Goal: Task Accomplishment & Management: Use online tool/utility

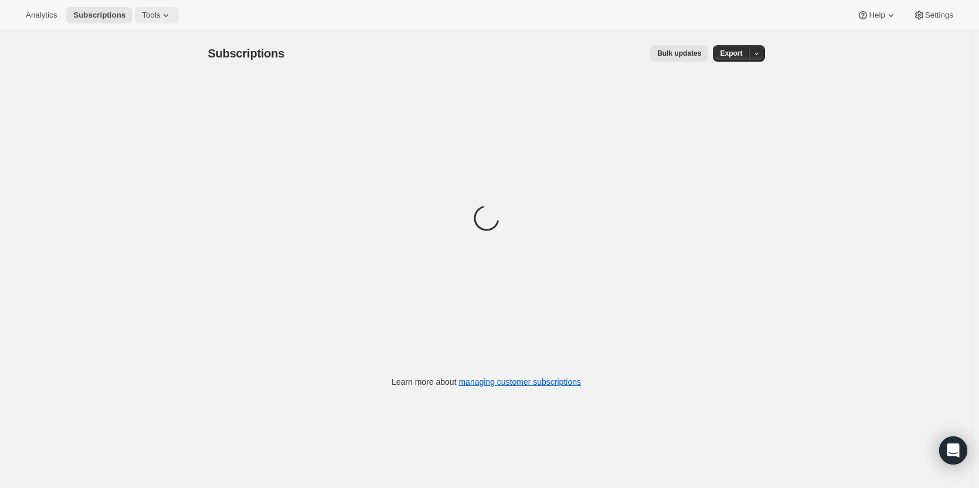
click at [158, 21] on button "Tools" at bounding box center [157, 15] width 44 height 16
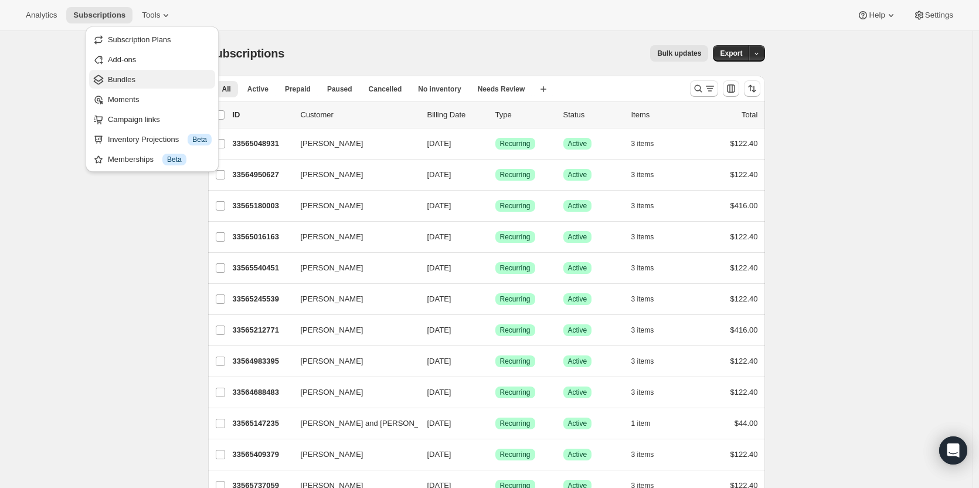
click at [159, 78] on span "Bundles" at bounding box center [160, 80] width 104 height 12
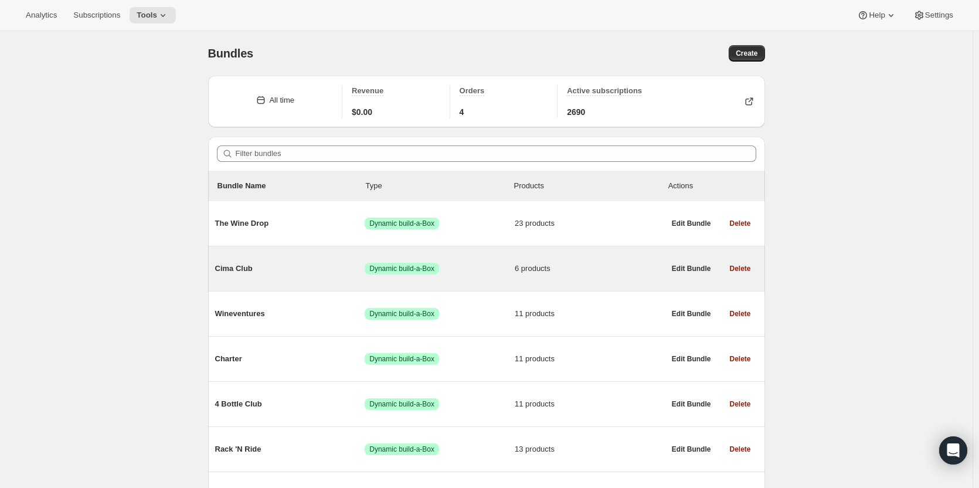
click at [480, 272] on span "Success Dynamic build-a-Box" at bounding box center [440, 269] width 150 height 12
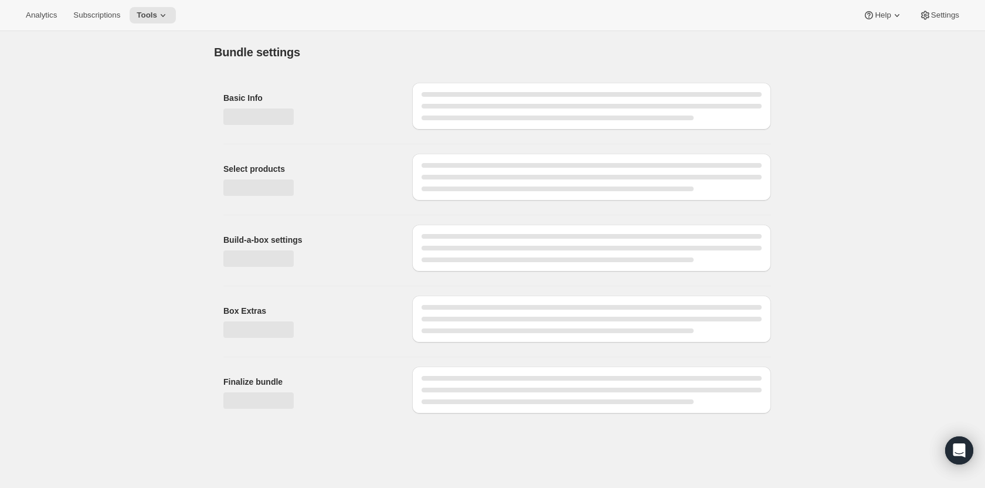
type input "Cima Club"
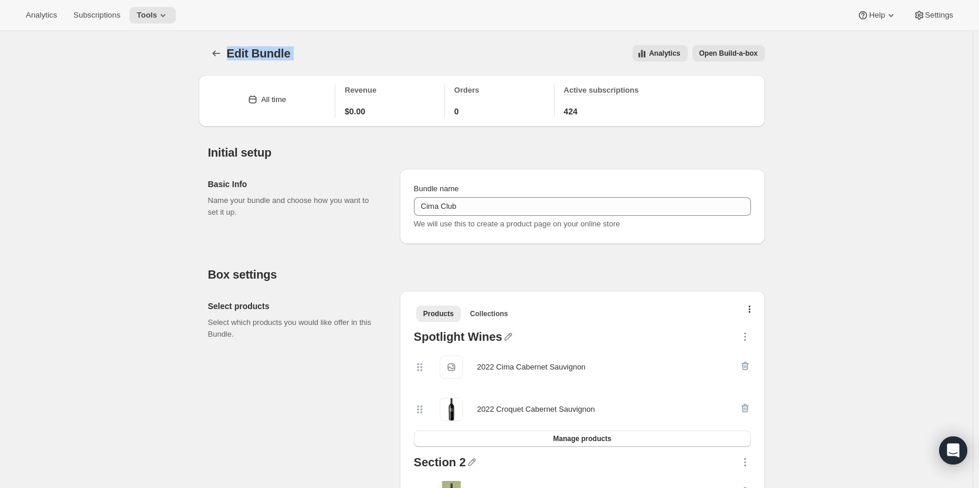
drag, startPoint x: 977, startPoint y: 28, endPoint x: 977, endPoint y: 70, distance: 42.8
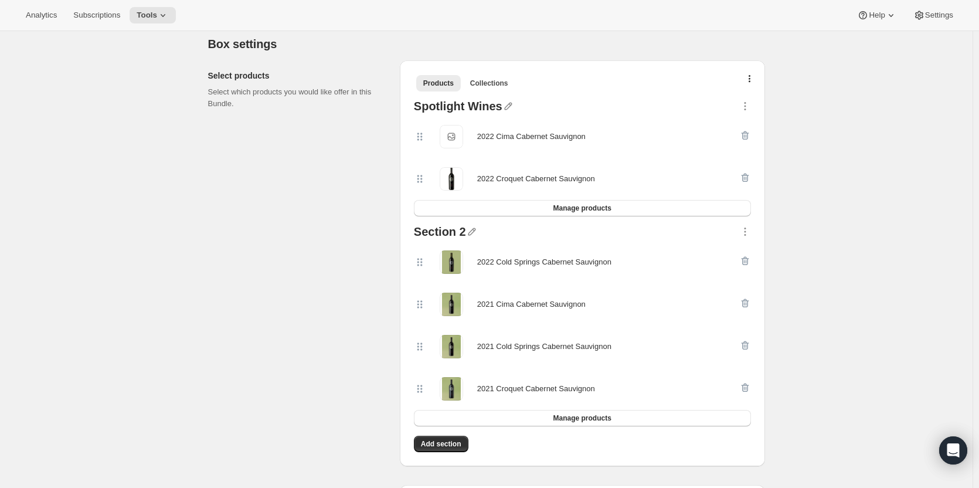
scroll to position [229, 0]
click at [756, 80] on button "button" at bounding box center [750, 83] width 12 height 12
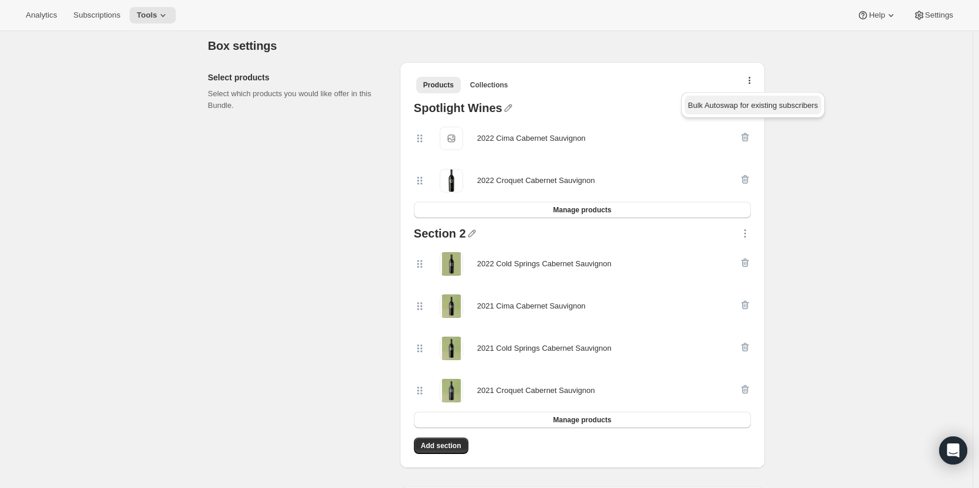
click at [743, 101] on span "Bulk Autoswap for existing subscribers" at bounding box center [753, 105] width 130 height 9
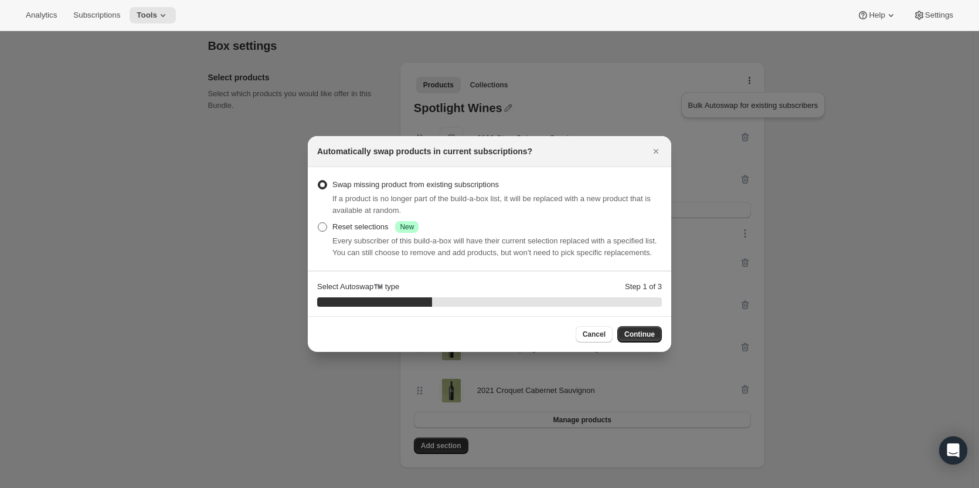
click at [335, 230] on div "Reset selections Success New" at bounding box center [375, 227] width 86 height 12
click at [318, 223] on input "Reset selections Success New" at bounding box center [318, 222] width 1 height 1
radio input "true"
click at [636, 327] on button "Continue" at bounding box center [639, 334] width 45 height 16
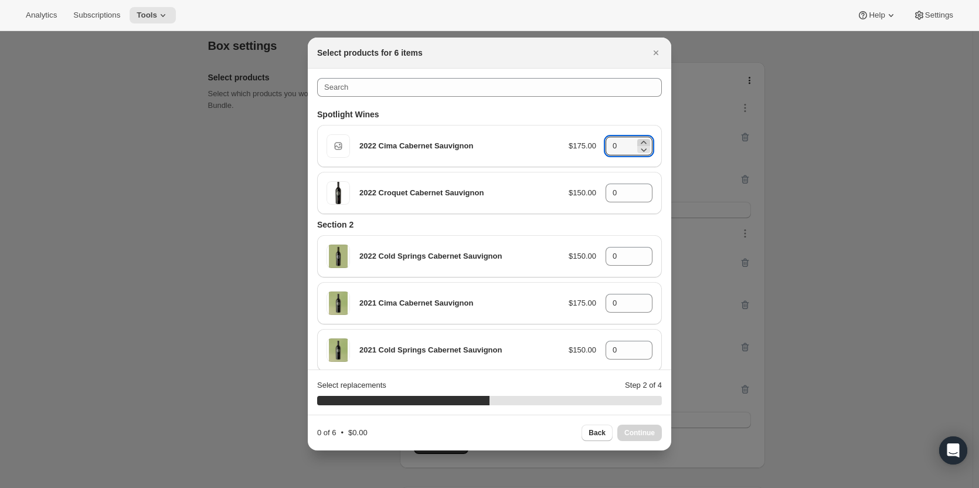
click at [639, 143] on icon ":rb6:" at bounding box center [644, 143] width 12 height 12
type input "3"
click at [638, 188] on icon ":rb6:" at bounding box center [644, 190] width 12 height 12
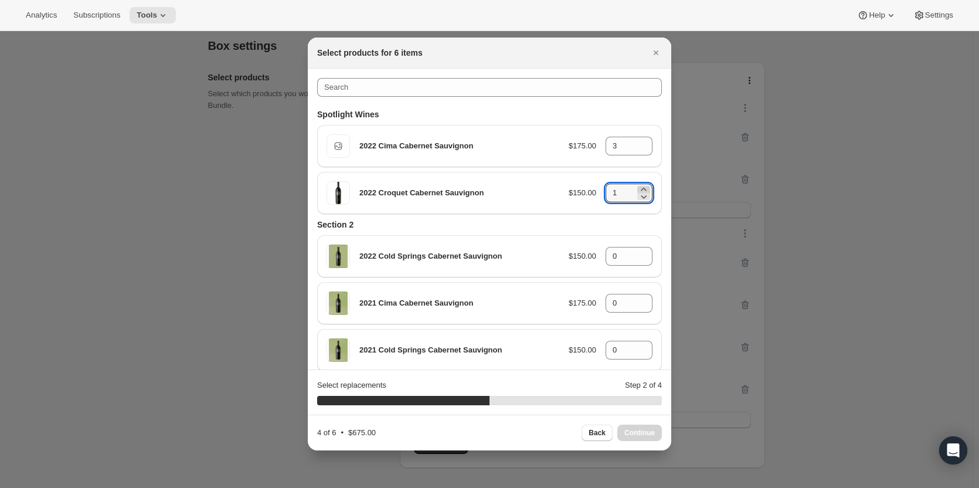
click at [638, 188] on icon ":rb6:" at bounding box center [644, 190] width 12 height 12
type input "3"
click at [635, 429] on span "Continue" at bounding box center [639, 432] width 30 height 9
type input "0"
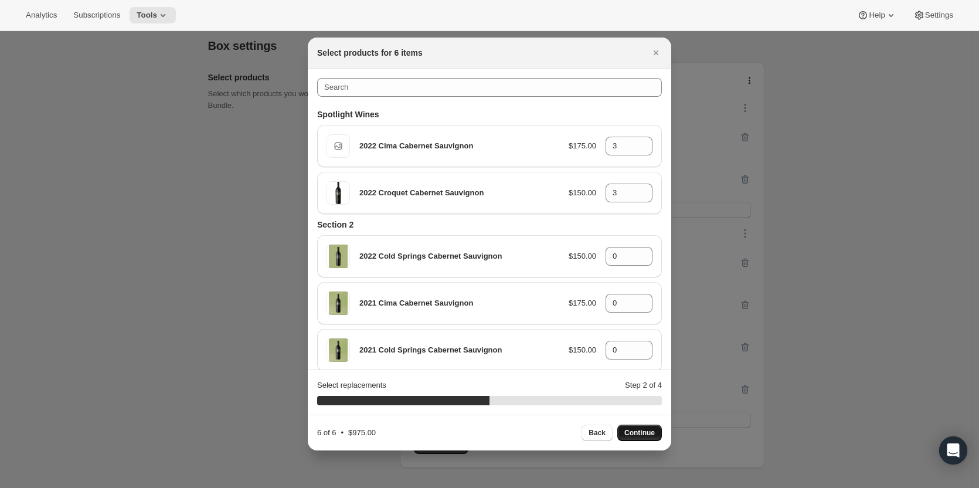
type input "0"
click at [638, 140] on icon ":rb6:" at bounding box center [644, 143] width 12 height 12
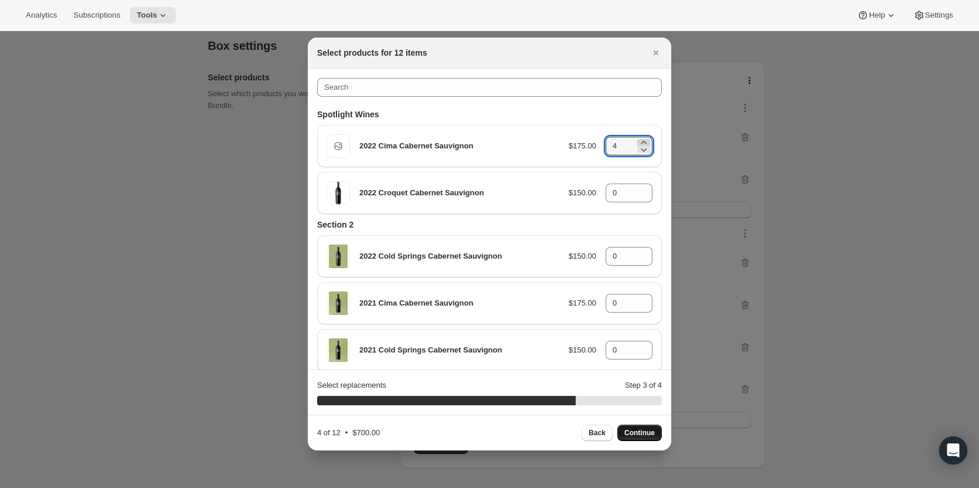
click at [638, 140] on icon ":rb6:" at bounding box center [644, 143] width 12 height 12
type input "6"
click at [638, 188] on icon ":rb6:" at bounding box center [644, 190] width 12 height 12
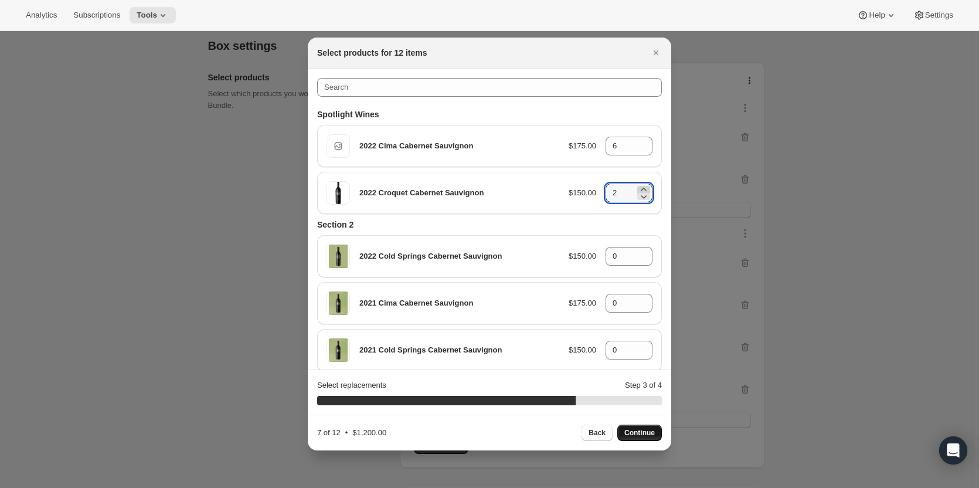
click at [638, 188] on icon ":rb6:" at bounding box center [644, 190] width 12 height 12
type input "6"
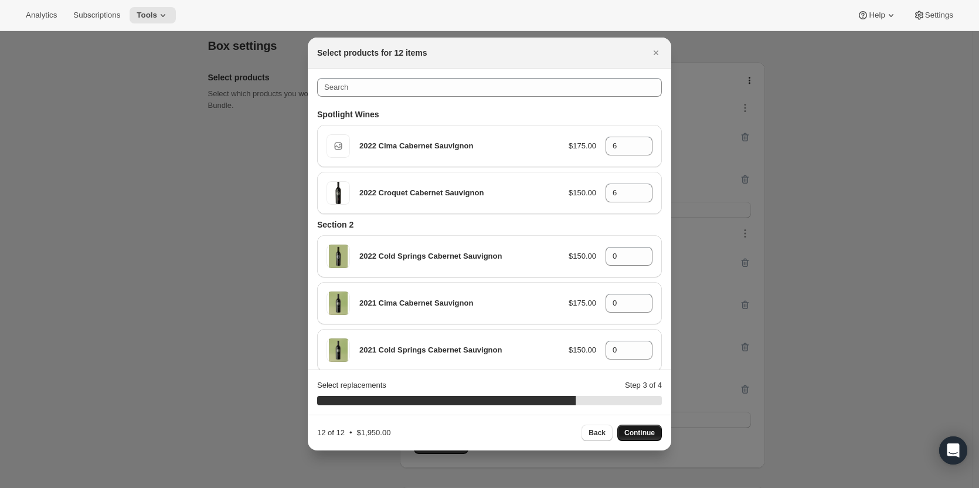
click at [630, 431] on span "Continue" at bounding box center [639, 432] width 30 height 9
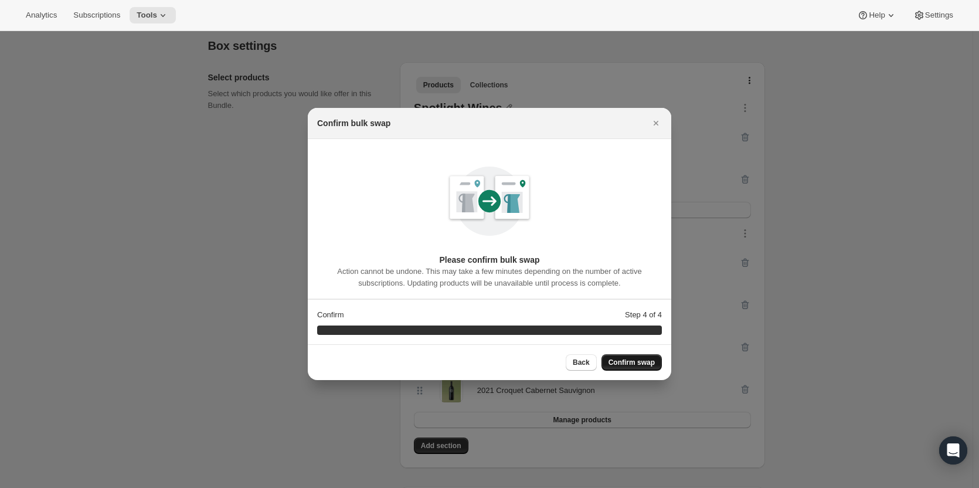
click at [632, 364] on span "Confirm swap" at bounding box center [632, 362] width 46 height 9
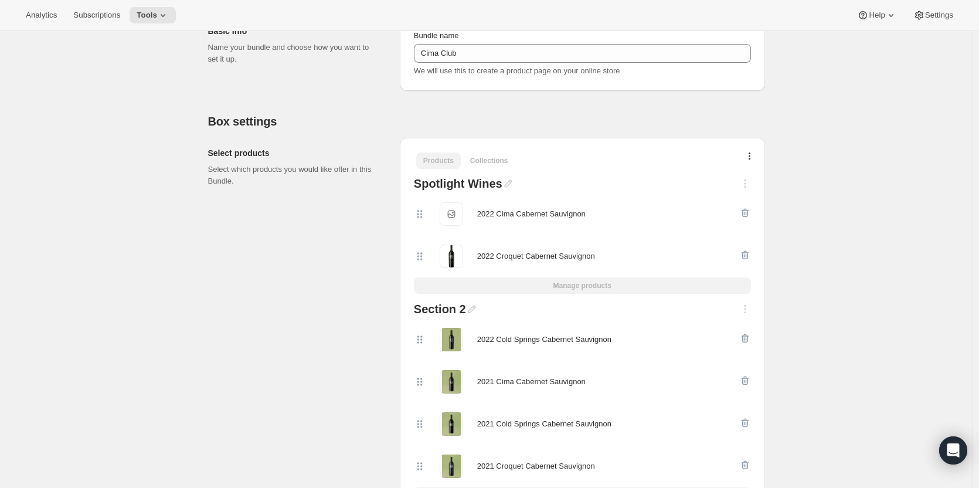
scroll to position [0, 0]
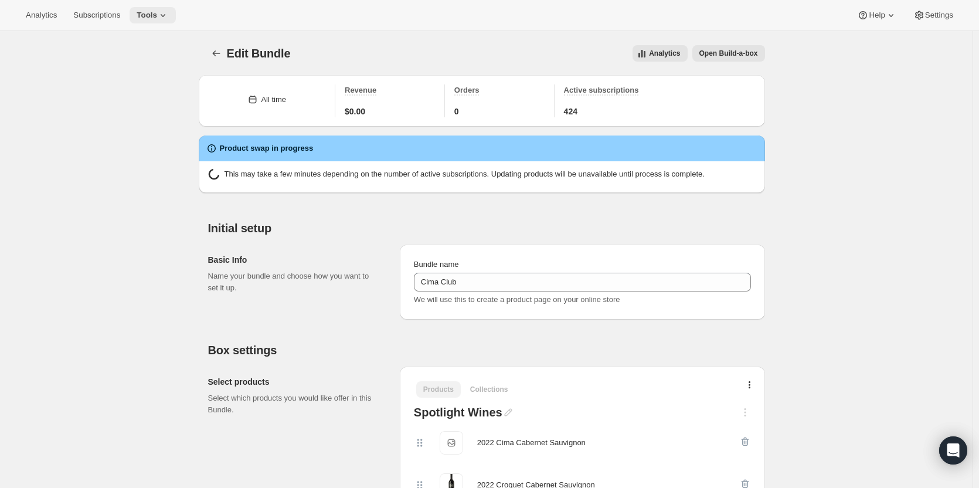
click at [152, 13] on span "Tools" at bounding box center [147, 15] width 21 height 9
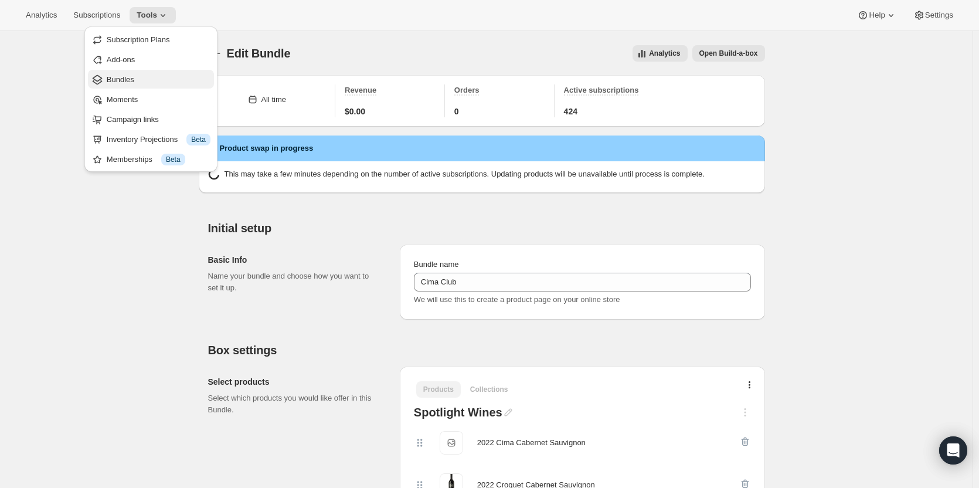
click at [144, 72] on button "Bundles" at bounding box center [151, 79] width 126 height 19
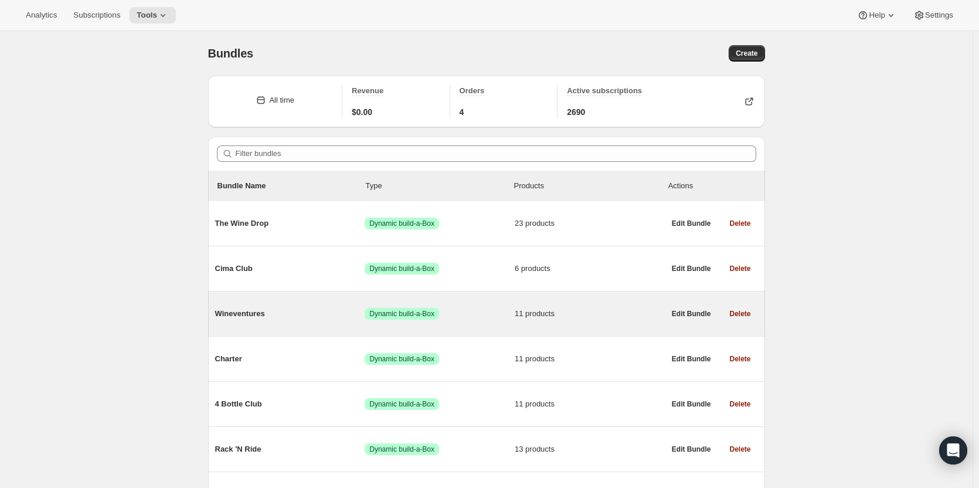
click at [257, 305] on div "Wineventures Success Dynamic build-a-Box 11 products" at bounding box center [440, 313] width 450 height 30
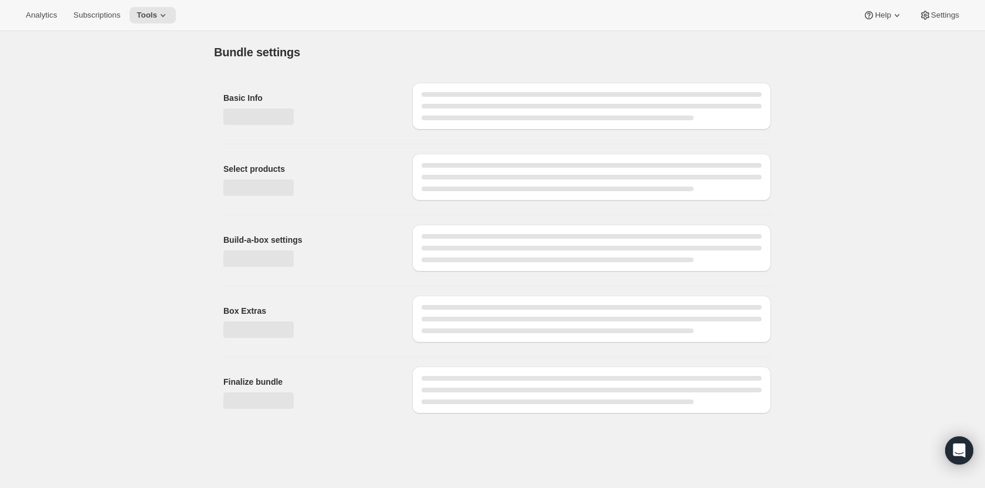
type input "Wineventures"
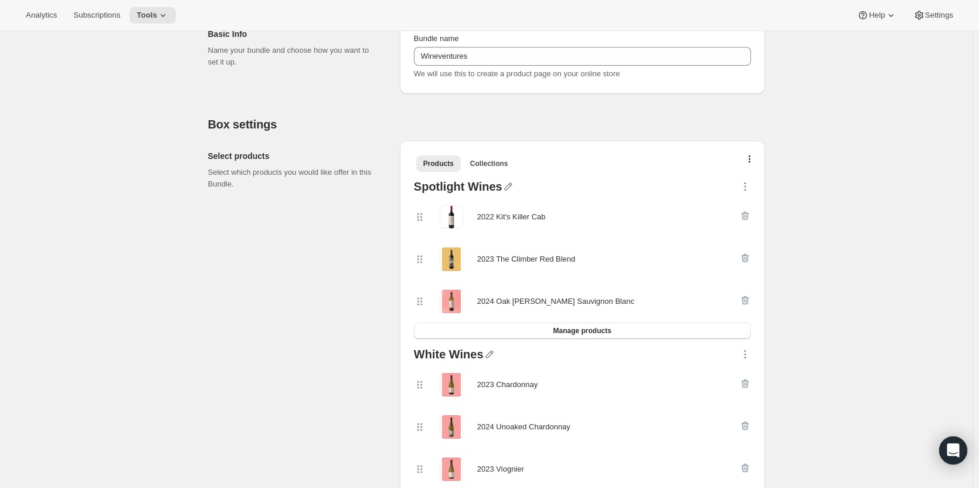
scroll to position [152, 0]
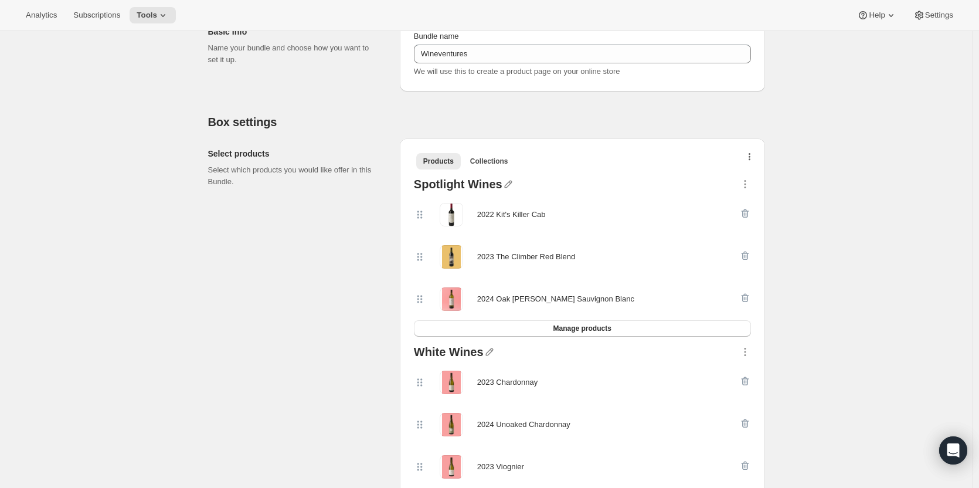
click at [755, 159] on button "button" at bounding box center [750, 160] width 12 height 12
click at [745, 182] on span "Bulk Autoswap for existing subscribers" at bounding box center [753, 181] width 130 height 9
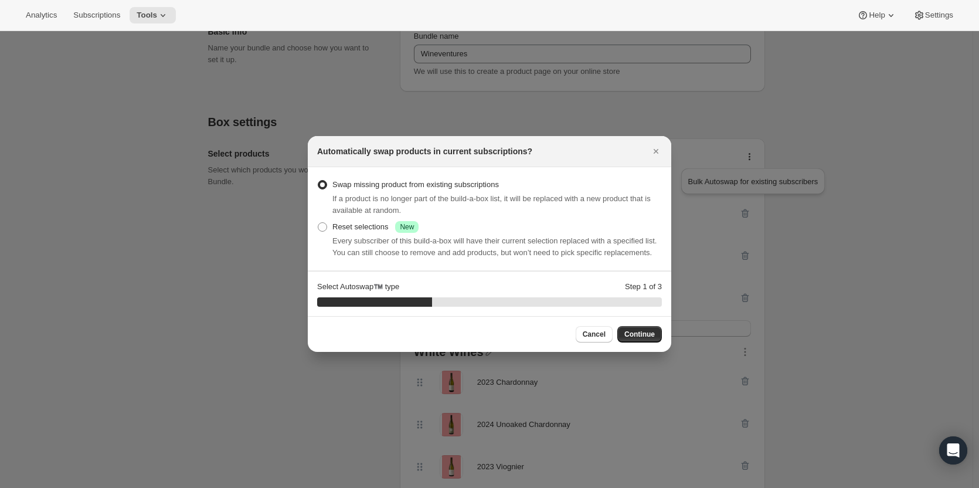
click at [345, 235] on div "Every subscriber of this build-a-box will have their current selection replaced…" at bounding box center [497, 246] width 330 height 23
click at [326, 226] on span ":rf3:" at bounding box center [322, 226] width 9 height 9
click at [318, 223] on input "Reset selections Success New" at bounding box center [318, 222] width 1 height 1
radio input "true"
click at [659, 331] on button "Continue" at bounding box center [639, 334] width 45 height 16
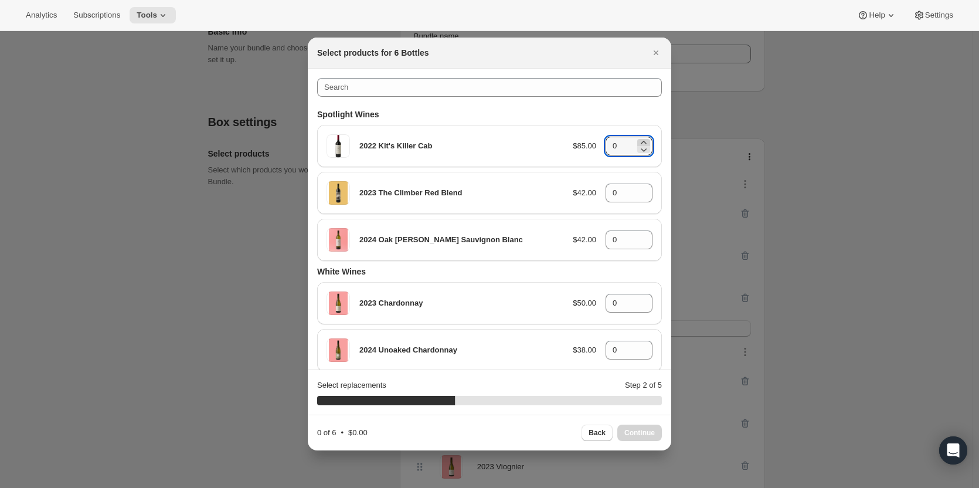
click at [640, 141] on icon ":rf3:" at bounding box center [644, 143] width 12 height 12
type input "2"
click at [638, 188] on icon ":rf3:" at bounding box center [644, 190] width 12 height 12
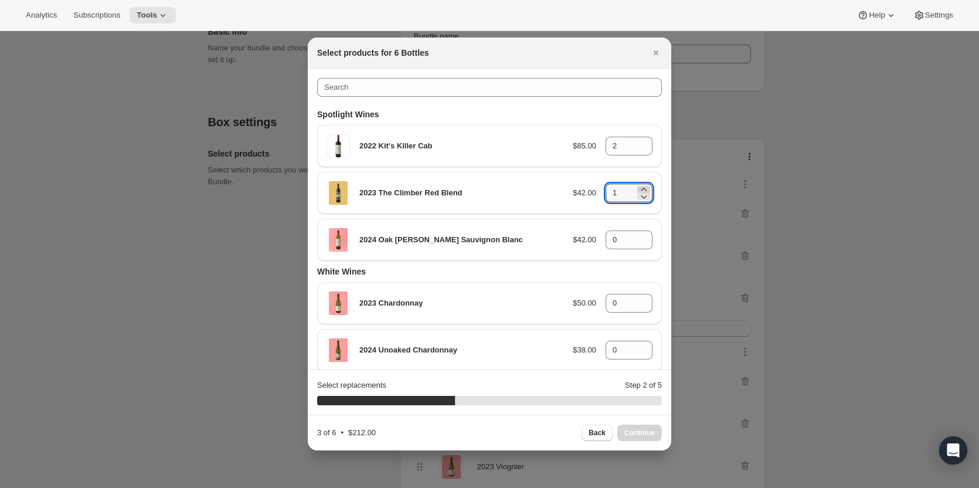
type input "2"
click at [638, 237] on icon ":rf3:" at bounding box center [644, 243] width 12 height 12
click at [638, 233] on icon ":rf3:" at bounding box center [644, 236] width 12 height 12
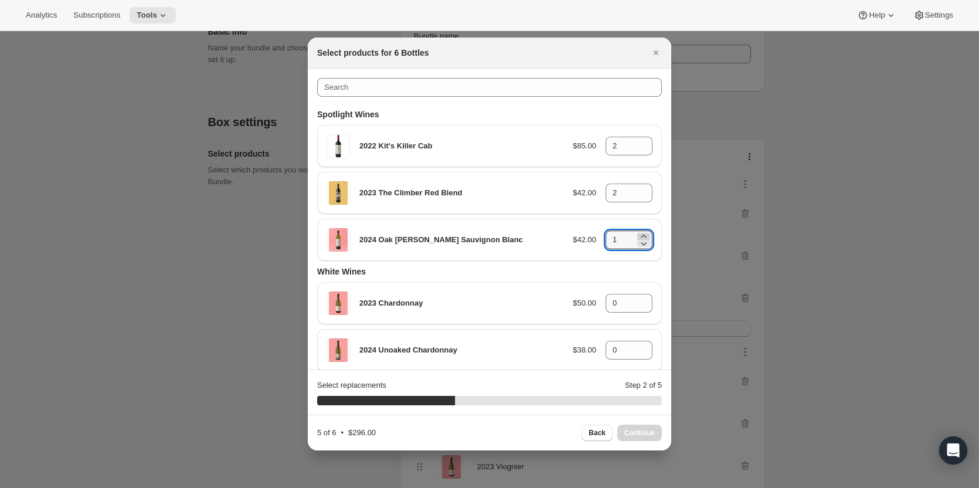
type input "2"
click at [638, 429] on span "Continue" at bounding box center [639, 432] width 30 height 9
type input "0"
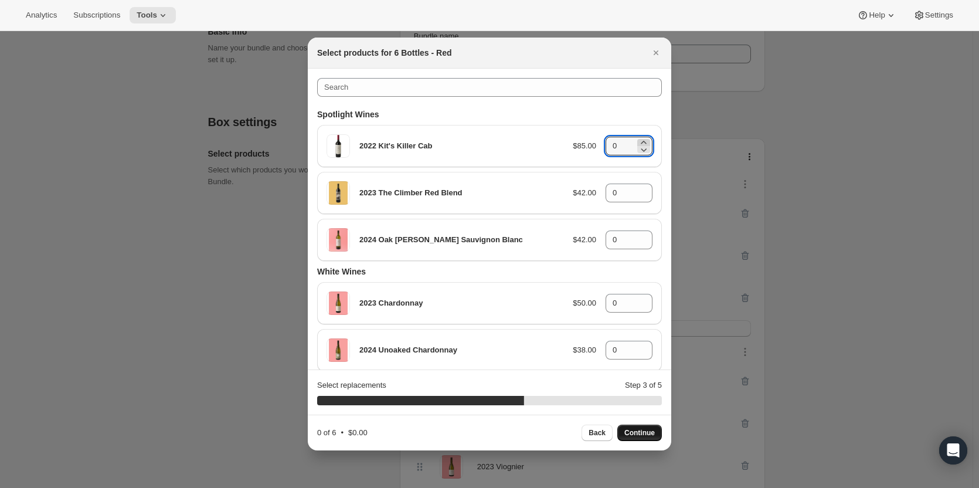
click at [640, 139] on icon ":rf3:" at bounding box center [644, 143] width 12 height 12
type input "3"
click at [639, 189] on icon ":rf3:" at bounding box center [644, 190] width 12 height 12
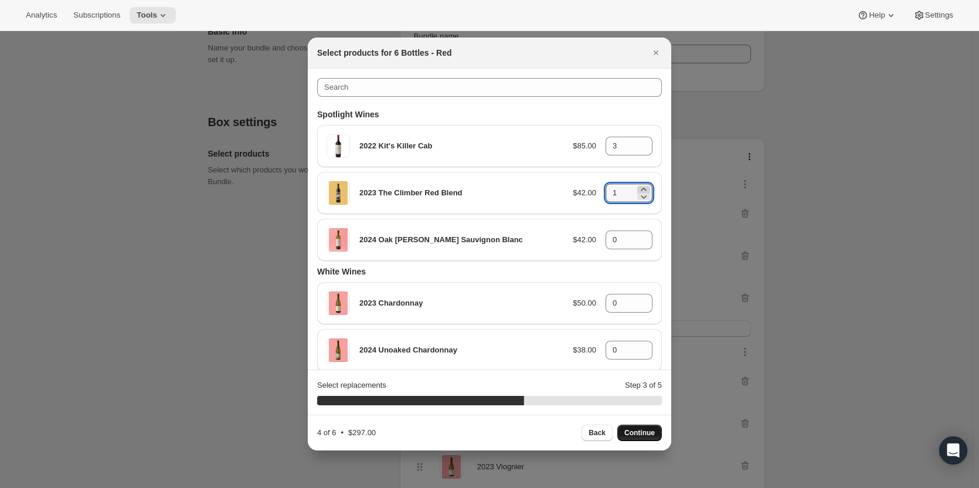
click at [639, 189] on icon ":rf3:" at bounding box center [644, 190] width 12 height 12
type input "3"
click at [651, 428] on button "Continue" at bounding box center [639, 433] width 45 height 16
type input "0"
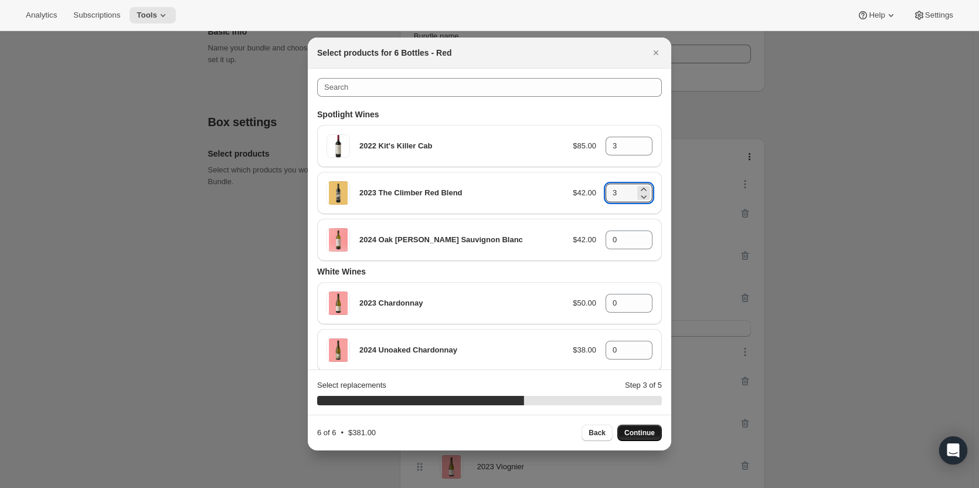
type input "0"
click at [641, 237] on icon ":rf3:" at bounding box center [644, 243] width 12 height 12
click at [639, 235] on icon ":rf3:" at bounding box center [644, 236] width 12 height 12
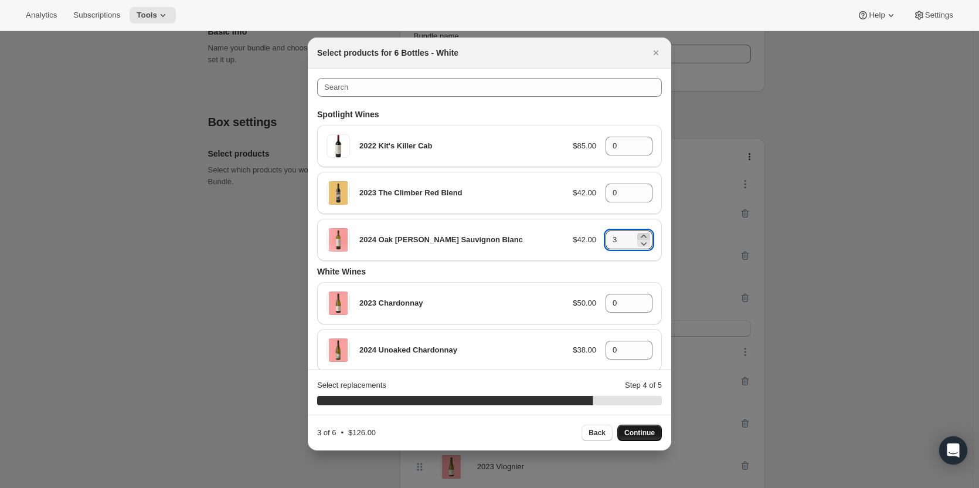
click at [639, 235] on icon ":rf3:" at bounding box center [644, 236] width 12 height 12
type input "6"
click at [634, 436] on span "Continue" at bounding box center [639, 432] width 30 height 9
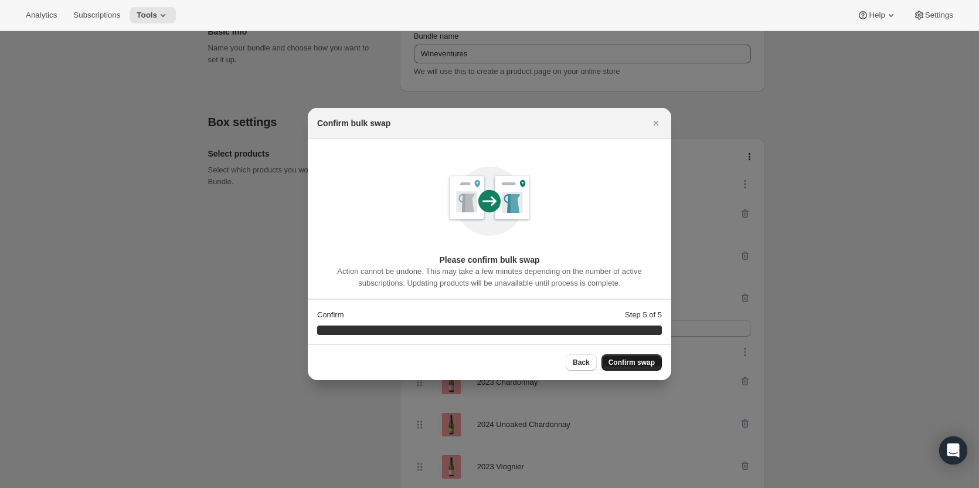
click at [637, 358] on span "Confirm swap" at bounding box center [632, 362] width 46 height 9
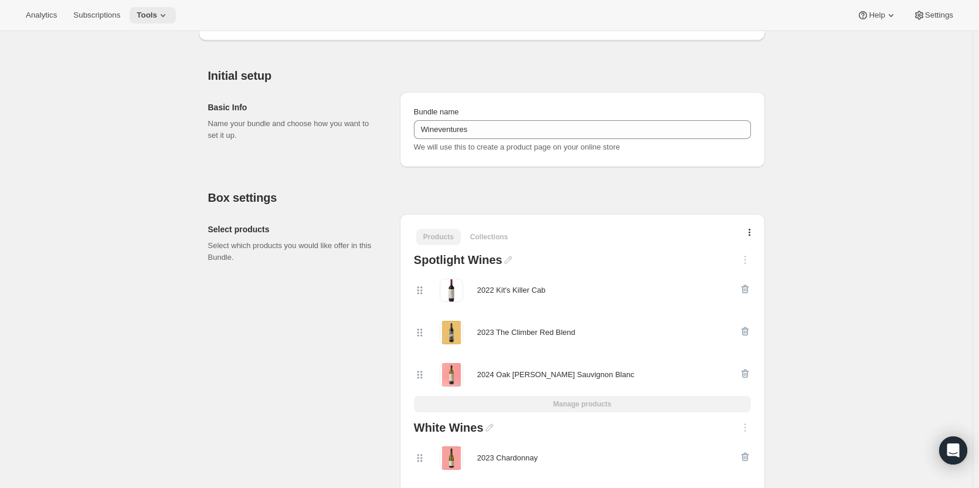
click at [148, 12] on span "Tools" at bounding box center [147, 15] width 21 height 9
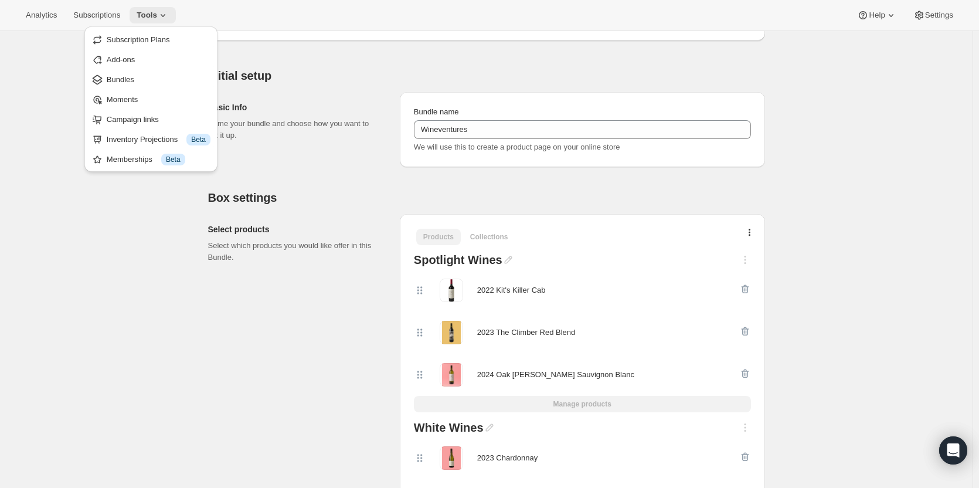
scroll to position [0, 0]
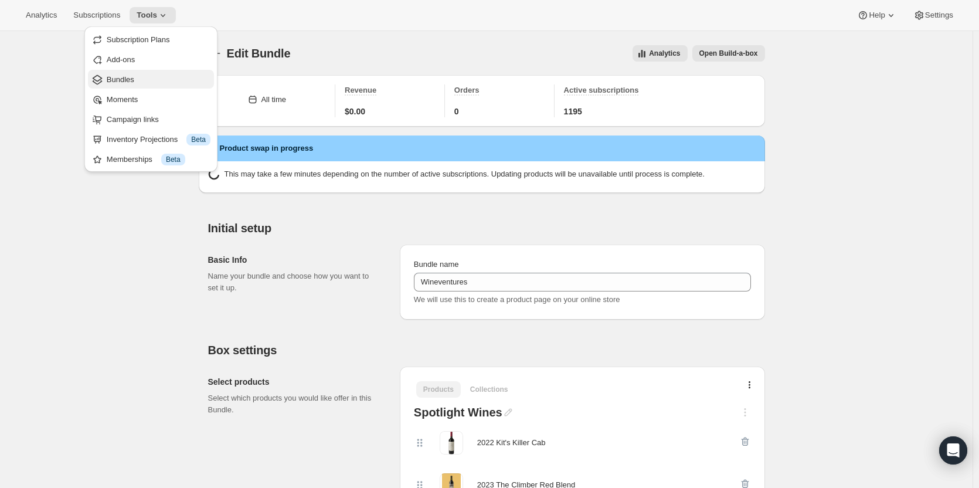
click at [145, 77] on span "Bundles" at bounding box center [159, 80] width 104 height 12
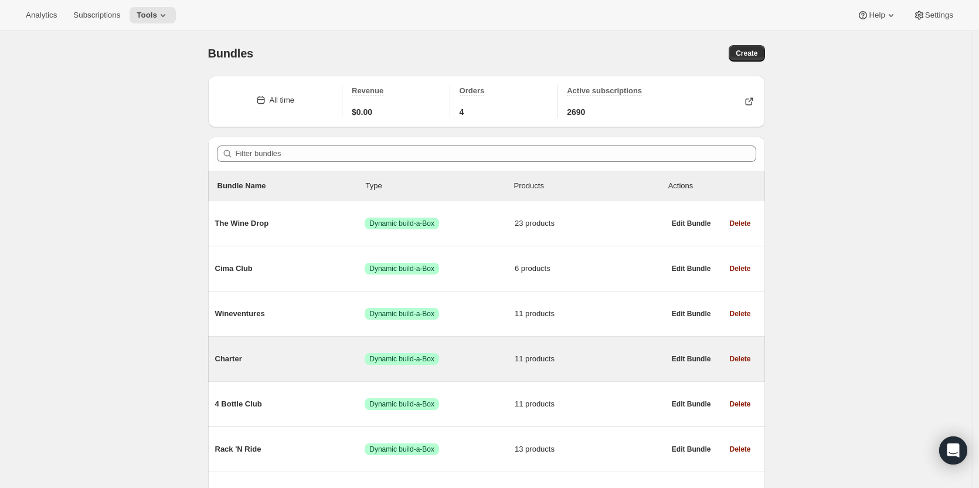
click at [395, 361] on span "Dynamic build-a-Box" at bounding box center [401, 358] width 65 height 9
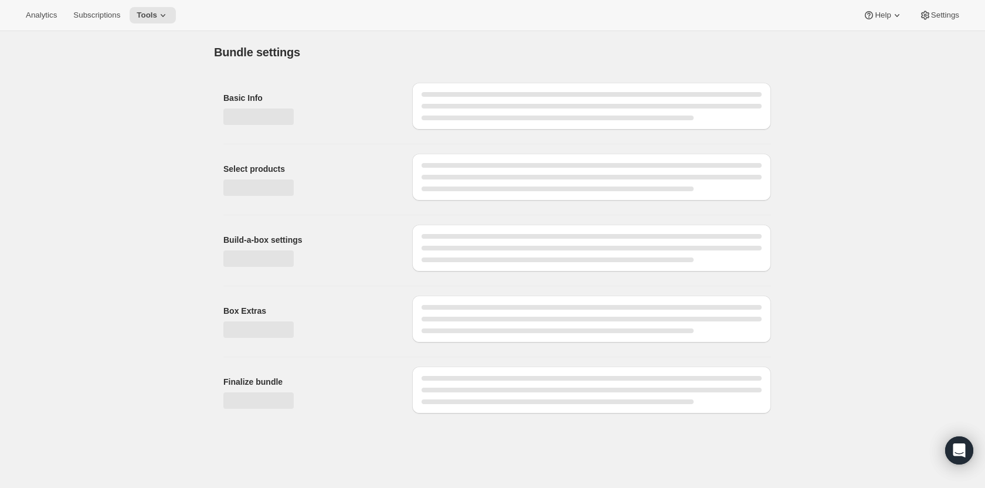
type input "Charter"
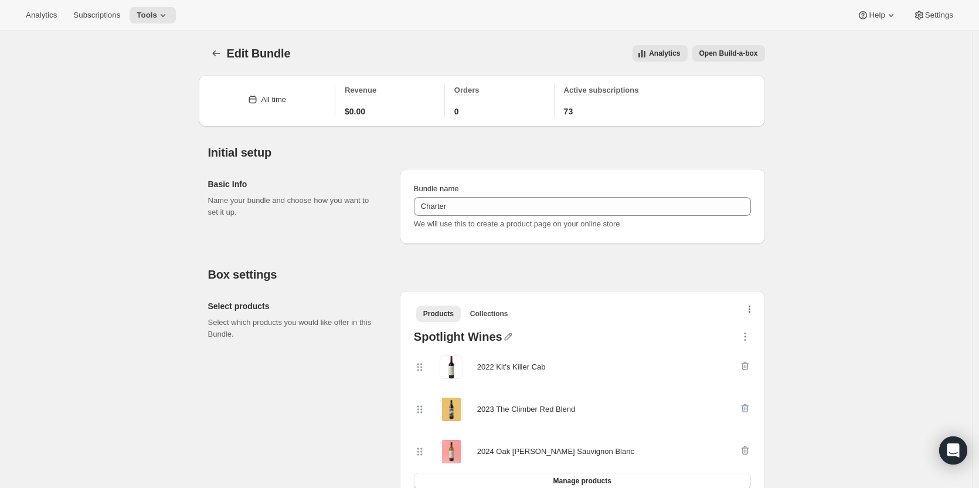
click at [754, 314] on button "button" at bounding box center [750, 312] width 12 height 12
click at [745, 335] on span "Bulk Autoswap for existing subscribers" at bounding box center [753, 334] width 130 height 9
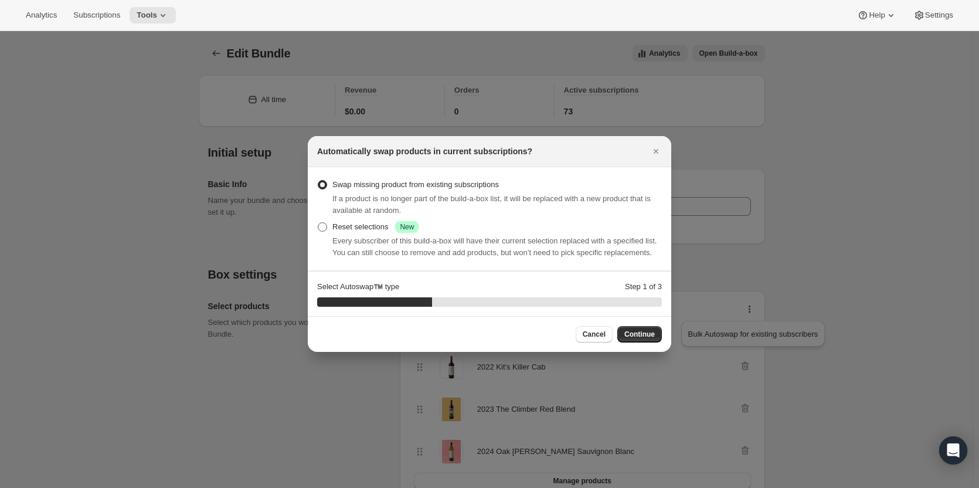
click at [321, 225] on span ":rjc:" at bounding box center [322, 226] width 9 height 9
click at [318, 223] on input "Reset selections Success New" at bounding box center [318, 222] width 1 height 1
radio input "true"
click at [626, 328] on button "Continue" at bounding box center [639, 334] width 45 height 16
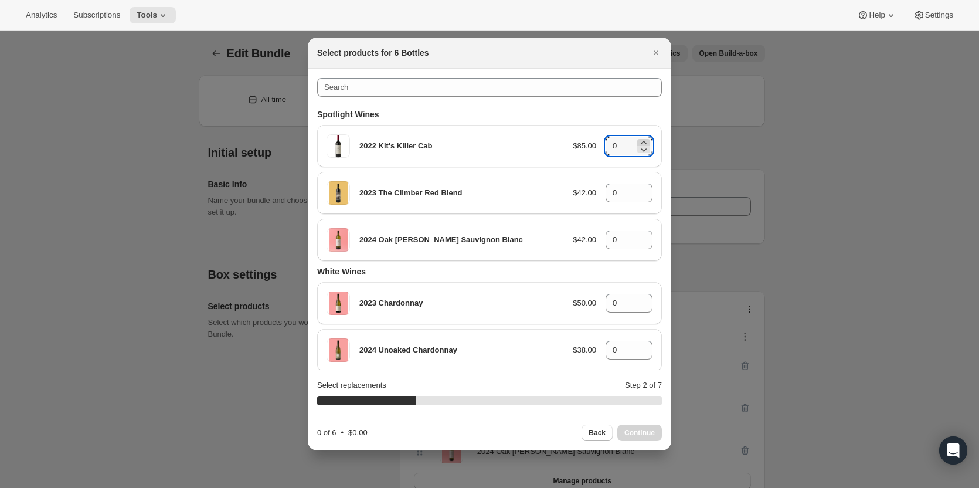
click at [641, 143] on icon ":rjc:" at bounding box center [643, 142] width 5 height 3
type input "2"
click at [638, 190] on icon ":rjc:" at bounding box center [644, 190] width 12 height 12
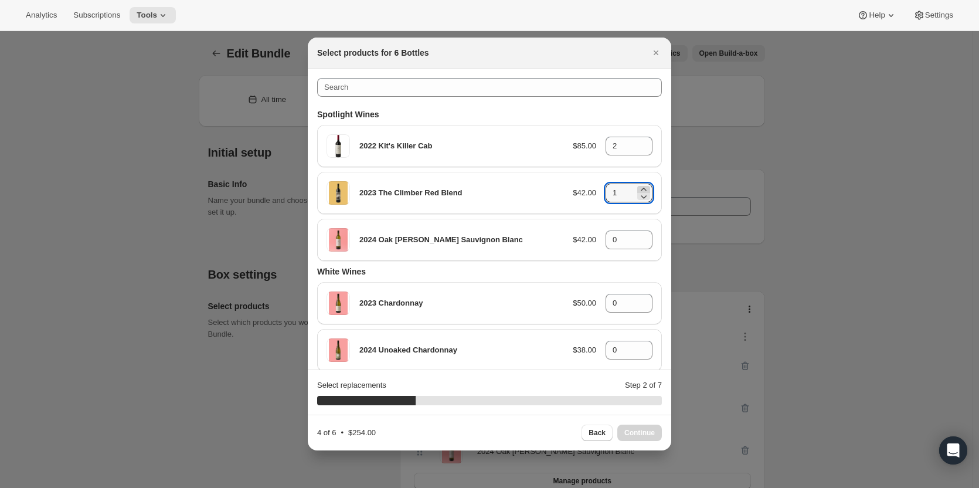
type input "2"
click at [641, 237] on icon ":rjc:" at bounding box center [643, 236] width 5 height 3
click at [638, 237] on icon ":rjc:" at bounding box center [644, 243] width 12 height 12
click at [641, 235] on icon ":rjc:" at bounding box center [643, 236] width 5 height 3
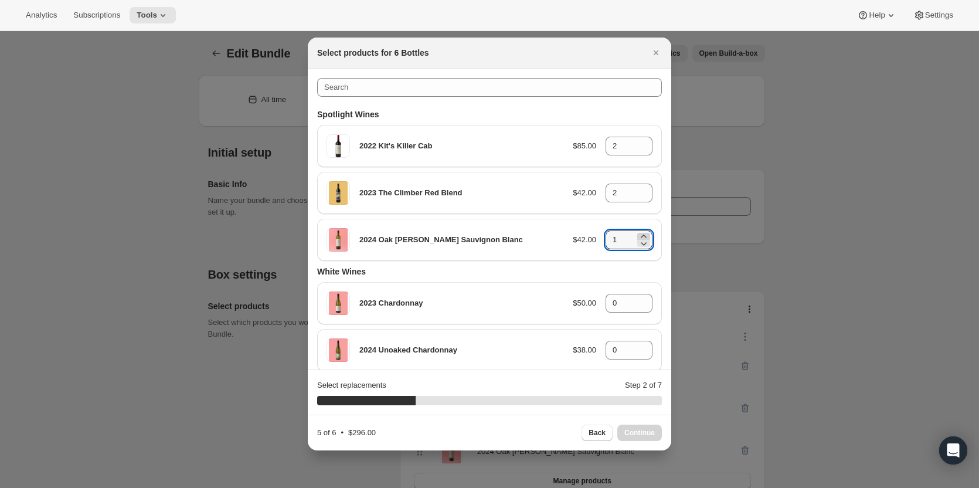
type input "2"
click at [650, 429] on span "Continue" at bounding box center [639, 432] width 30 height 9
type input "0"
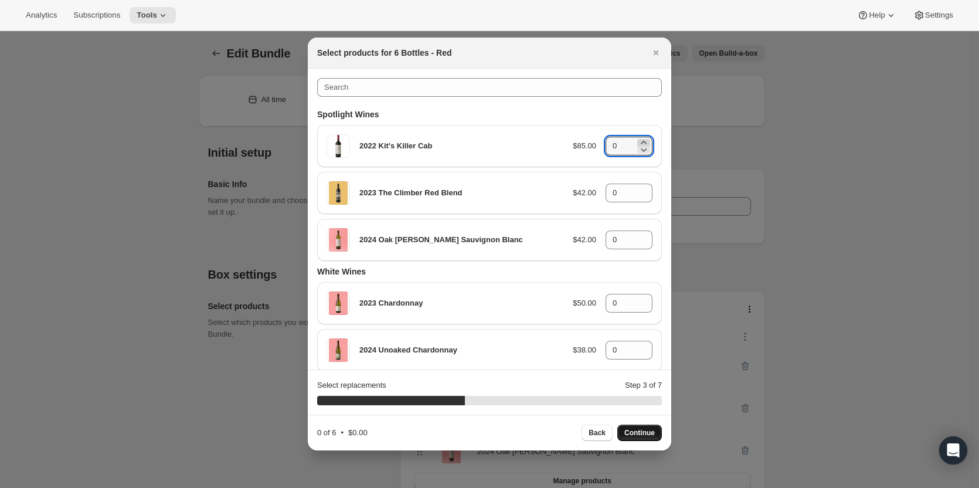
click at [641, 142] on icon ":rjc:" at bounding box center [643, 142] width 5 height 3
type input "3"
click at [641, 189] on icon ":rjc:" at bounding box center [643, 189] width 5 height 3
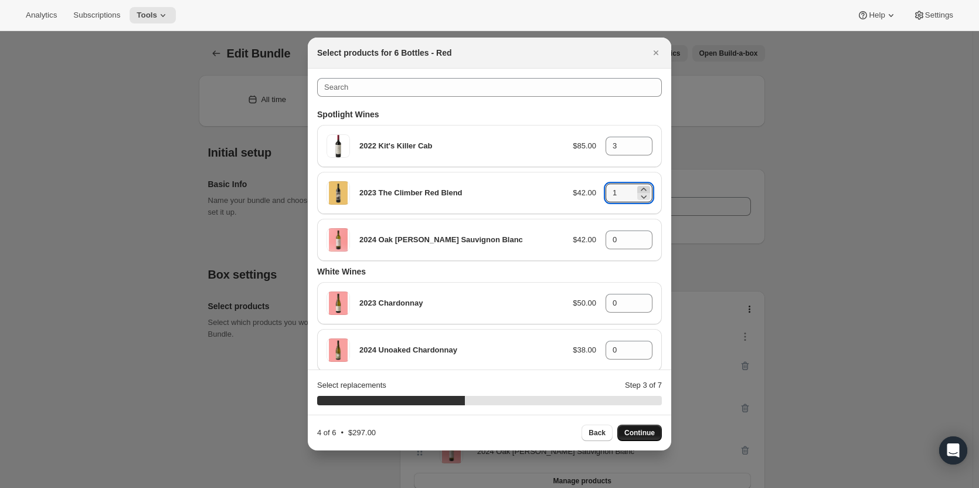
click at [639, 190] on icon ":rjc:" at bounding box center [644, 190] width 12 height 12
type input "3"
click at [645, 433] on span "Continue" at bounding box center [639, 432] width 30 height 9
type input "0"
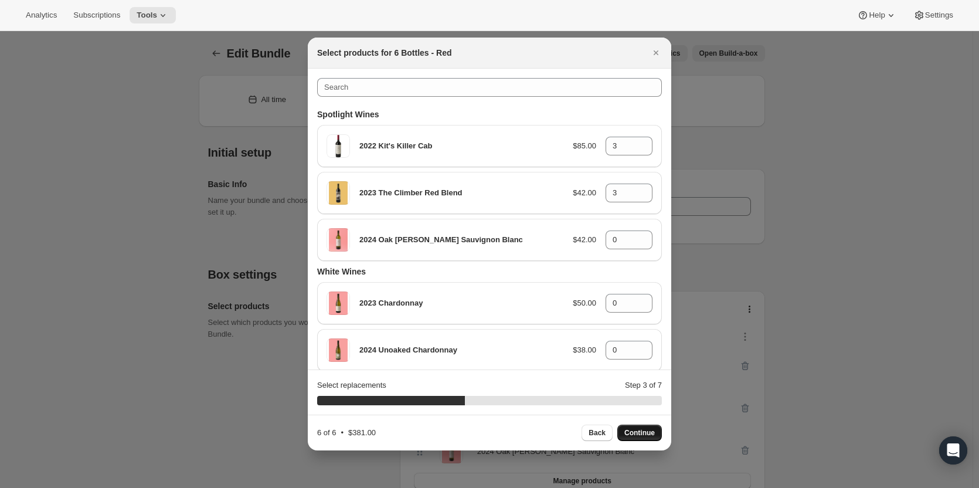
type input "0"
click at [641, 237] on icon ":rjc:" at bounding box center [643, 236] width 5 height 3
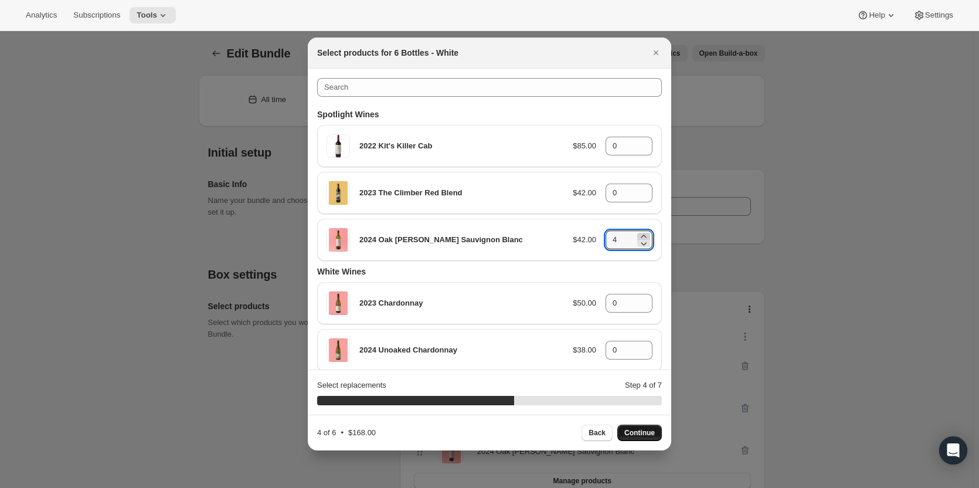
click at [641, 237] on icon ":rjc:" at bounding box center [643, 236] width 5 height 3
click at [634, 430] on span "Continue" at bounding box center [639, 432] width 30 height 9
type input "0"
click at [641, 142] on icon ":rjc:" at bounding box center [643, 142] width 5 height 3
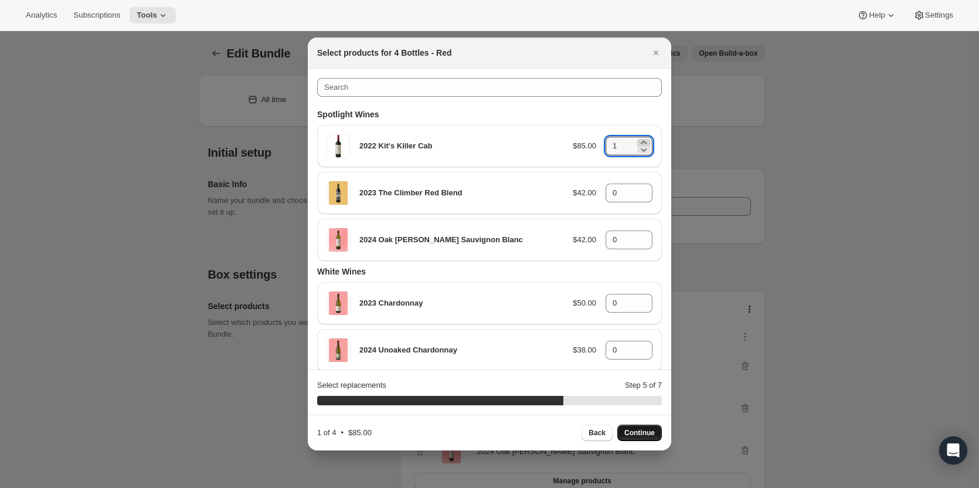
click at [641, 142] on icon ":rjc:" at bounding box center [643, 142] width 5 height 3
type input "2"
click at [638, 189] on icon ":rjc:" at bounding box center [644, 190] width 12 height 12
click at [638, 187] on icon ":rjc:" at bounding box center [644, 190] width 12 height 12
type input "2"
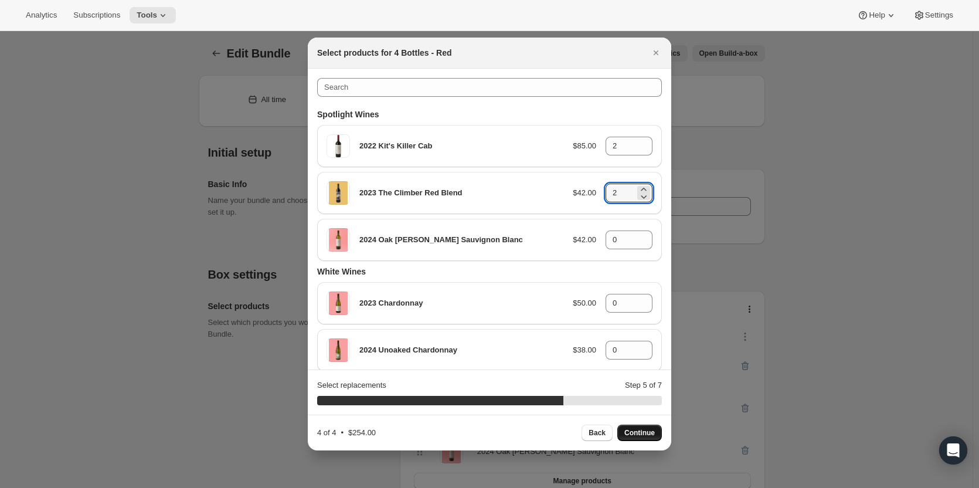
click at [639, 431] on span "Continue" at bounding box center [639, 432] width 30 height 9
type input "0"
click at [639, 140] on icon ":rjc:" at bounding box center [644, 143] width 12 height 12
click at [639, 142] on icon ":rjc:" at bounding box center [644, 143] width 12 height 12
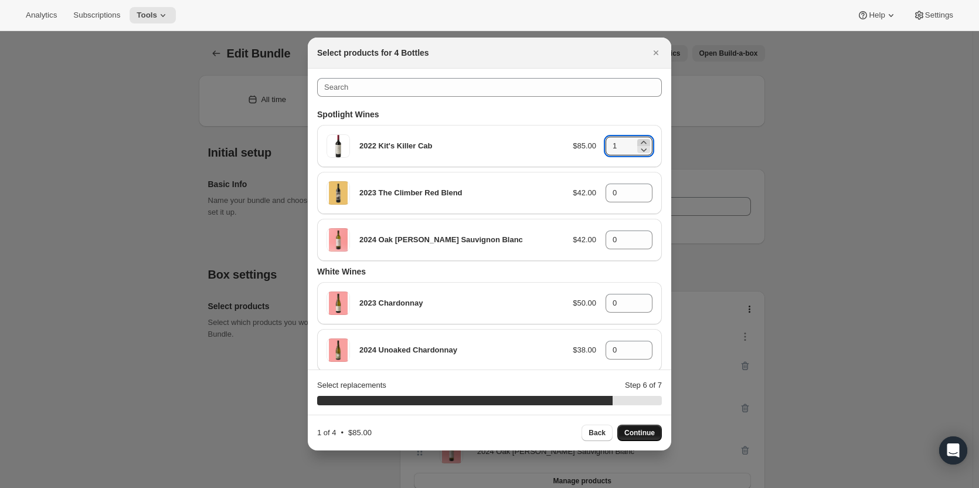
type input "2"
click at [641, 189] on icon ":rjc:" at bounding box center [643, 189] width 5 height 3
type input "1"
click at [638, 238] on icon ":rjc:" at bounding box center [644, 243] width 12 height 12
click at [638, 236] on icon ":rjc:" at bounding box center [644, 236] width 12 height 12
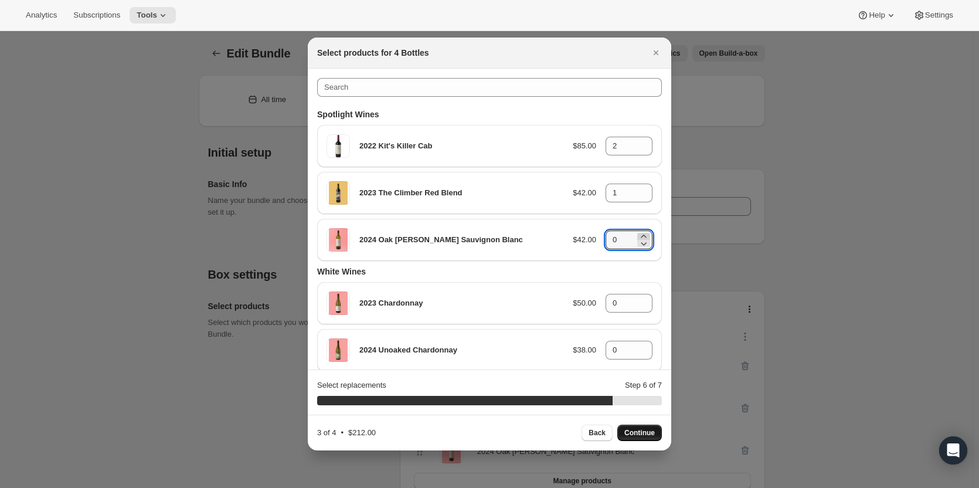
type input "1"
click at [634, 433] on span "Continue" at bounding box center [639, 432] width 30 height 9
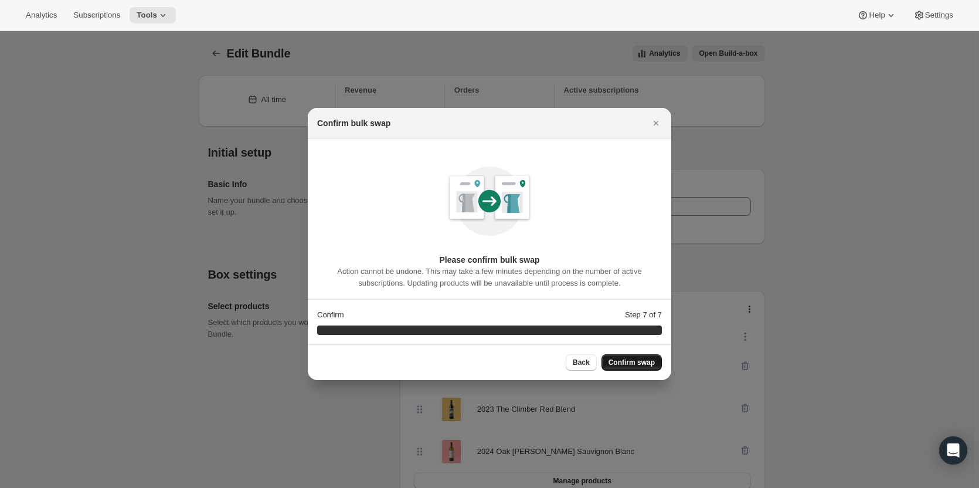
click at [623, 364] on span "Confirm swap" at bounding box center [632, 362] width 46 height 9
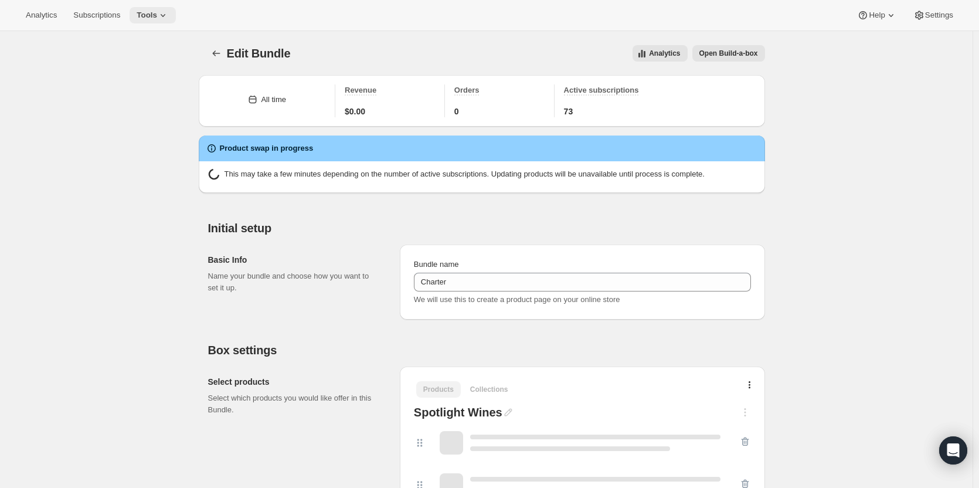
click at [146, 15] on span "Tools" at bounding box center [147, 15] width 21 height 9
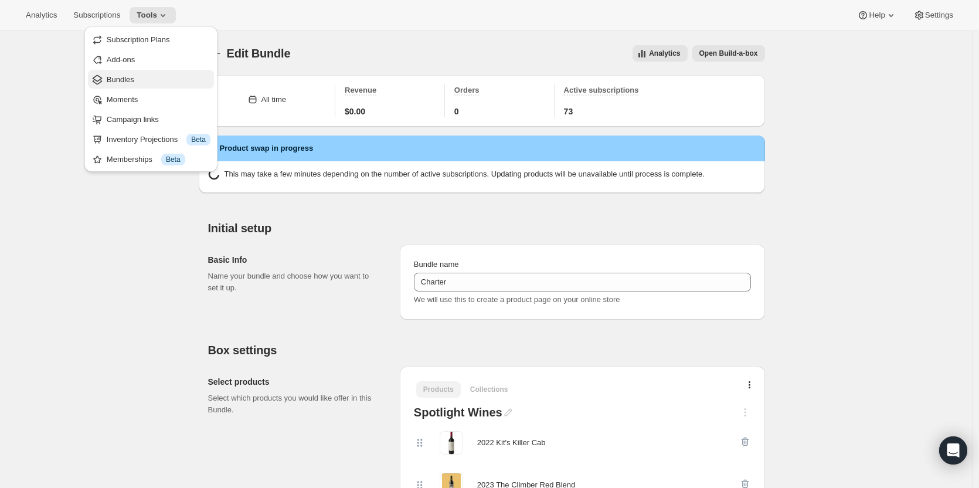
click at [141, 82] on span "Bundles" at bounding box center [159, 80] width 104 height 12
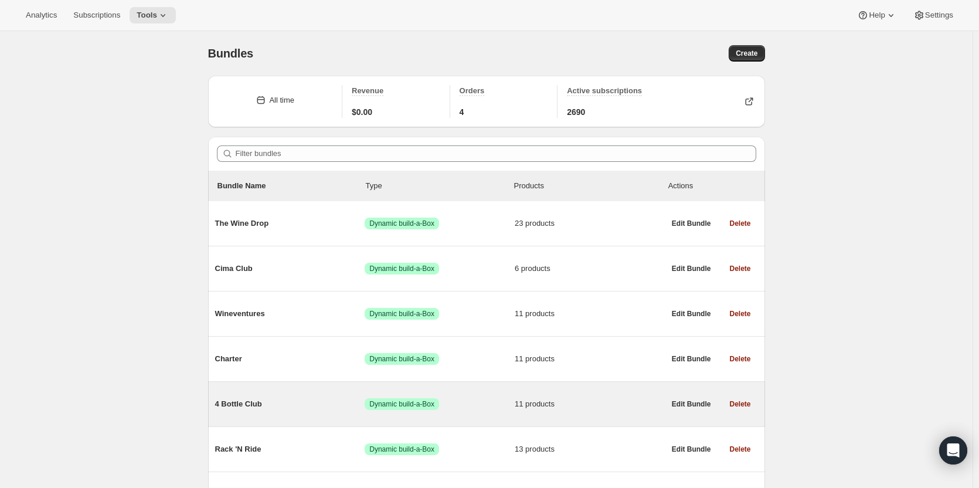
click at [260, 405] on span "4 Bottle Club" at bounding box center [290, 404] width 150 height 12
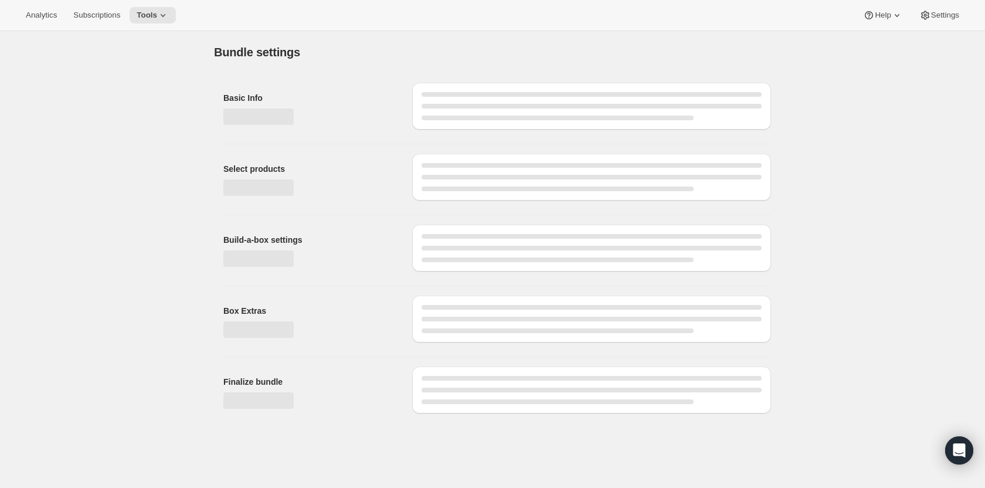
type input "4 Bottle Club"
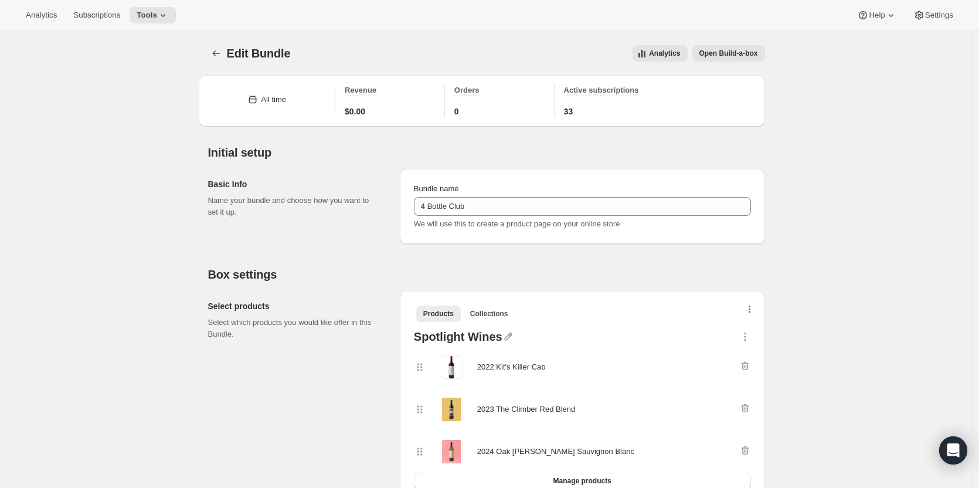
click at [751, 311] on icon "button" at bounding box center [750, 309] width 2 height 9
click at [751, 331] on span "Bulk Autoswap for existing subscribers" at bounding box center [753, 334] width 130 height 9
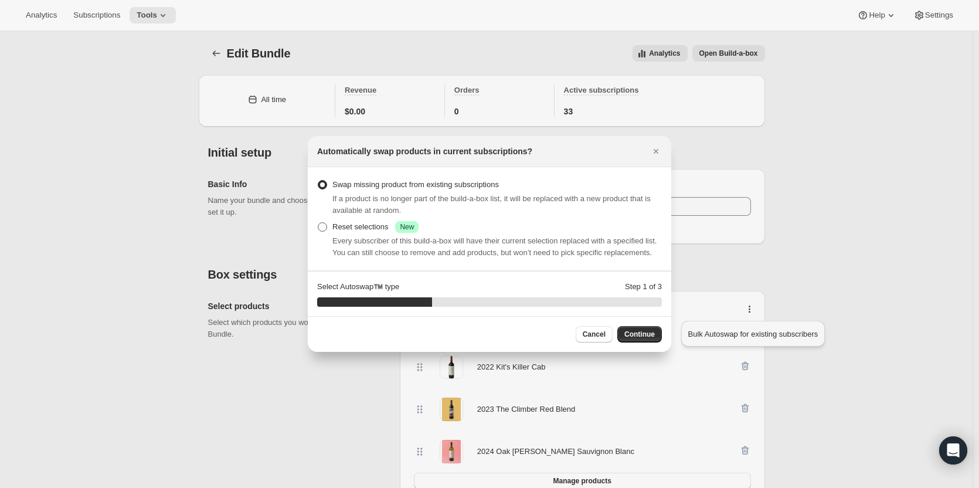
click at [332, 226] on label "Reset selections Success New" at bounding box center [367, 227] width 101 height 16
click at [318, 223] on input "Reset selections Success New" at bounding box center [318, 222] width 1 height 1
radio input "true"
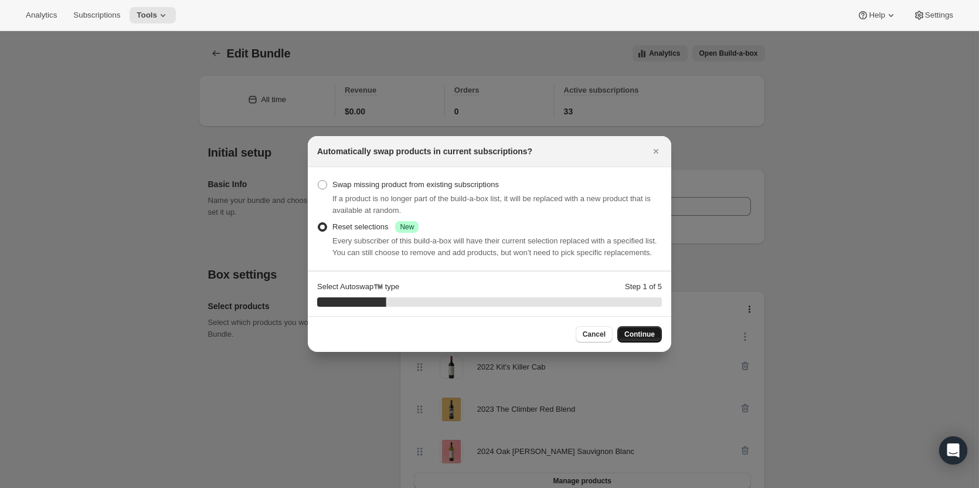
click at [649, 332] on span "Continue" at bounding box center [639, 334] width 30 height 9
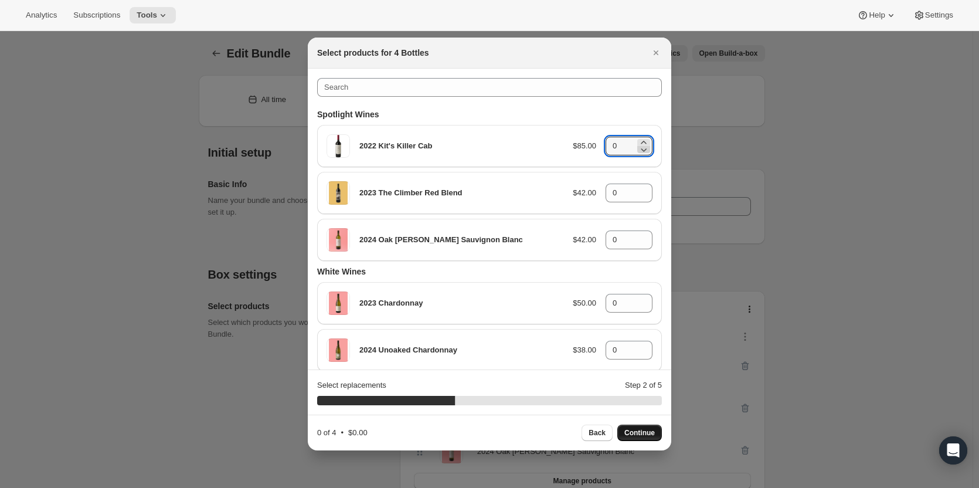
click at [638, 144] on icon ":ro1:" at bounding box center [644, 150] width 12 height 12
click at [639, 140] on icon ":ro1:" at bounding box center [644, 143] width 12 height 12
type input "2"
click at [638, 190] on icon ":ro1:" at bounding box center [644, 190] width 12 height 12
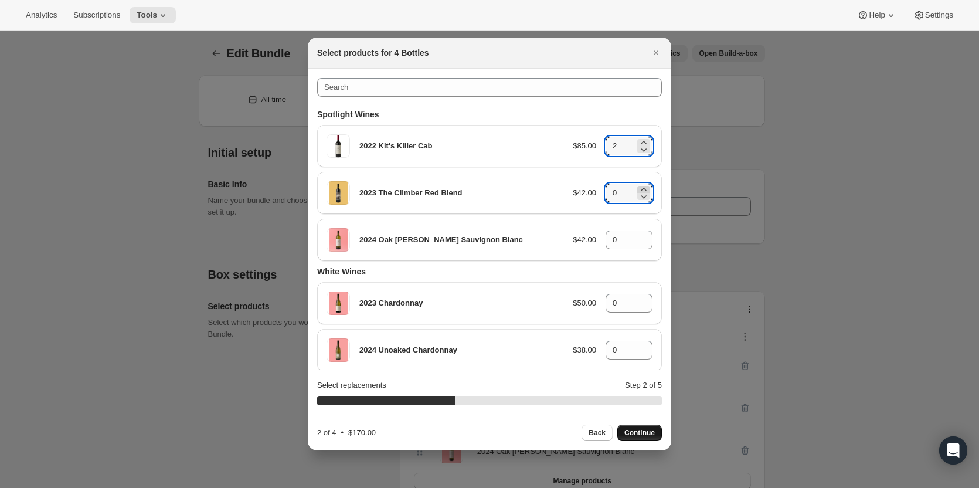
type input "1"
click at [638, 235] on icon ":ro1:" at bounding box center [644, 236] width 12 height 12
type input "1"
click at [632, 436] on span "Continue" at bounding box center [639, 432] width 30 height 9
type input "0"
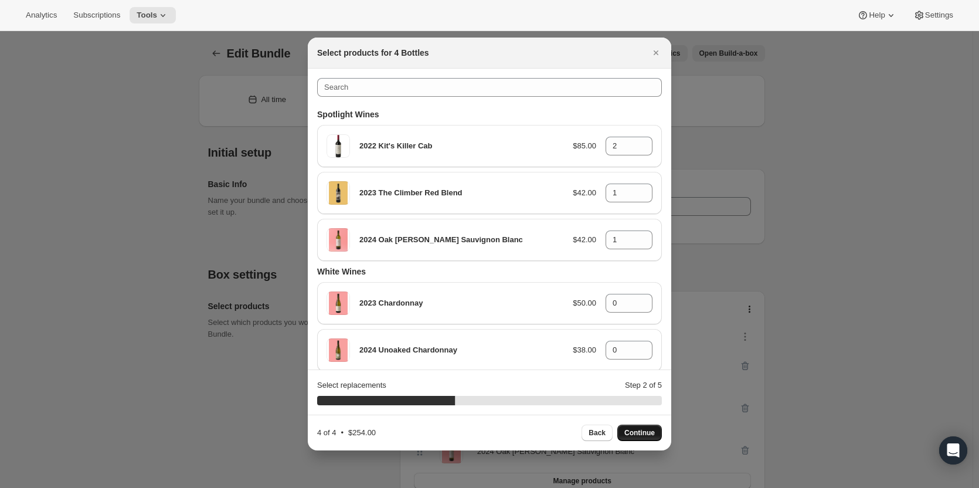
type input "0"
click at [638, 145] on icon ":ro1:" at bounding box center [644, 150] width 12 height 12
click at [641, 141] on icon ":ro1:" at bounding box center [643, 142] width 5 height 3
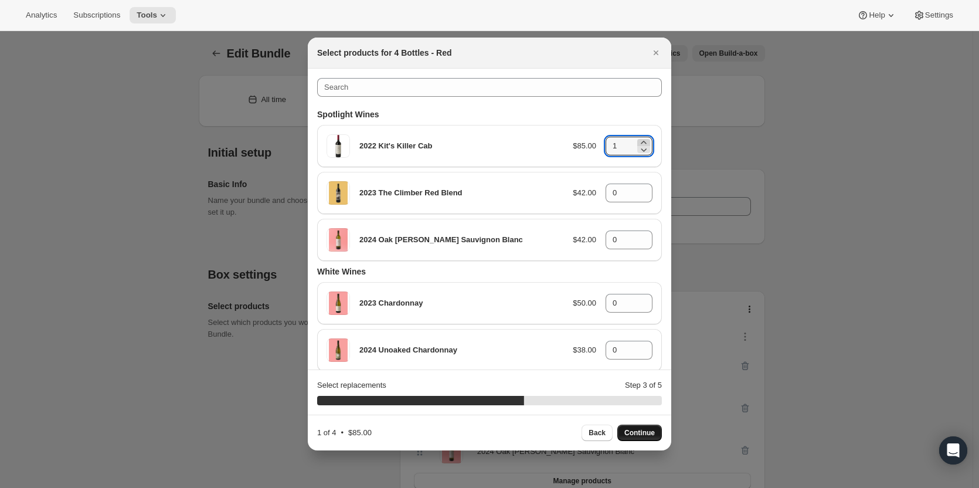
type input "2"
click at [640, 187] on icon ":ro1:" at bounding box center [644, 190] width 12 height 12
click at [639, 187] on icon ":ro1:" at bounding box center [644, 190] width 12 height 12
type input "2"
click at [639, 432] on span "Continue" at bounding box center [639, 432] width 30 height 9
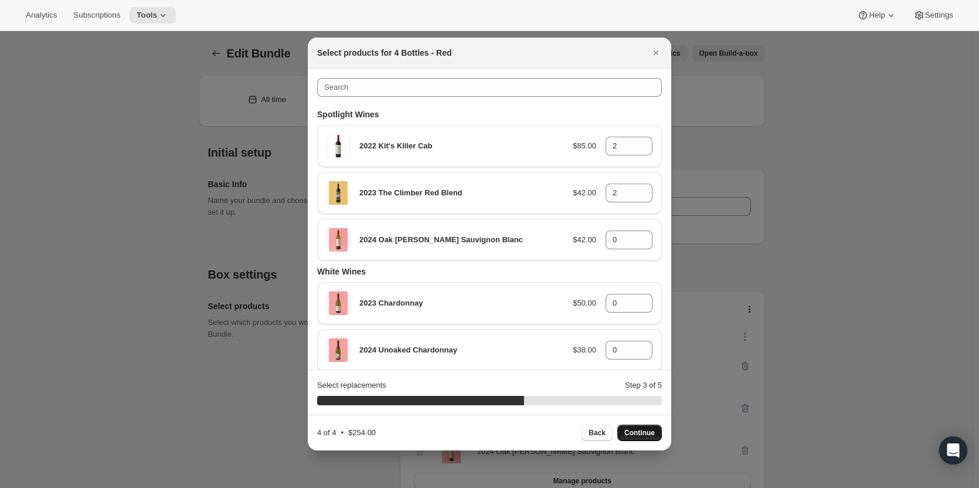
type input "0"
click at [641, 238] on icon ":ro1:" at bounding box center [644, 243] width 12 height 12
click at [639, 234] on icon ":ro1:" at bounding box center [644, 236] width 12 height 12
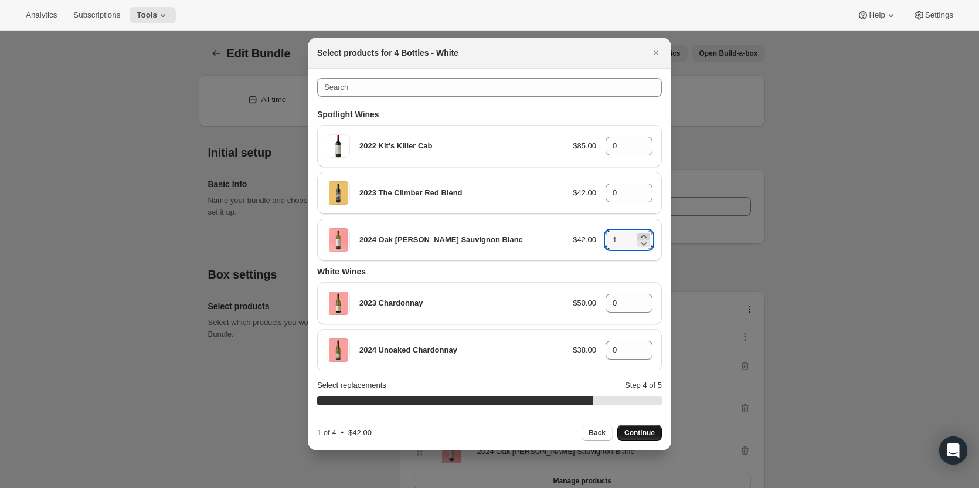
click at [639, 234] on icon ":ro1:" at bounding box center [644, 236] width 12 height 12
type input "4"
click at [653, 433] on span "Continue" at bounding box center [639, 432] width 30 height 9
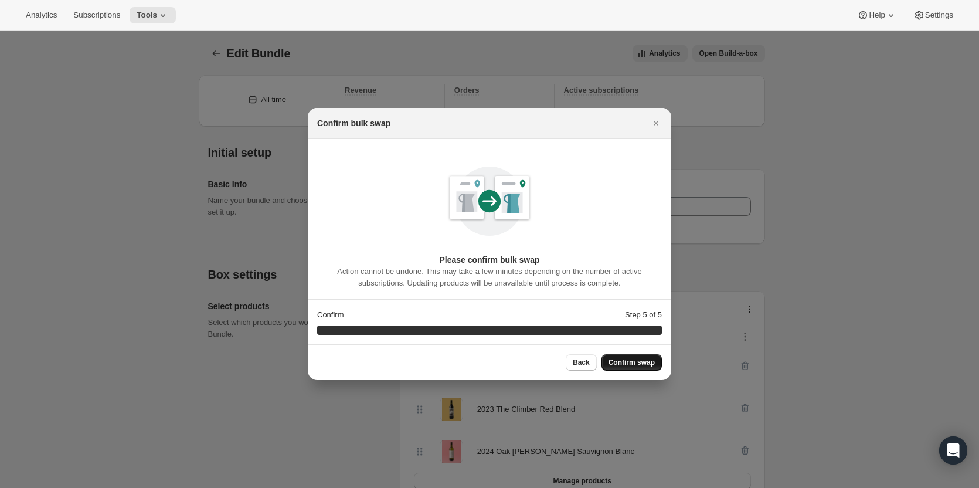
click at [625, 363] on span "Confirm swap" at bounding box center [632, 362] width 46 height 9
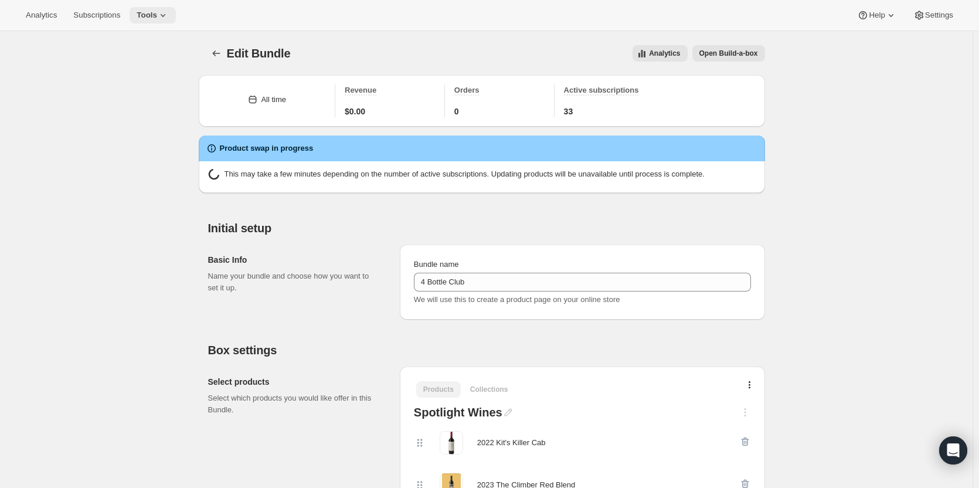
click at [161, 16] on icon at bounding box center [163, 15] width 5 height 3
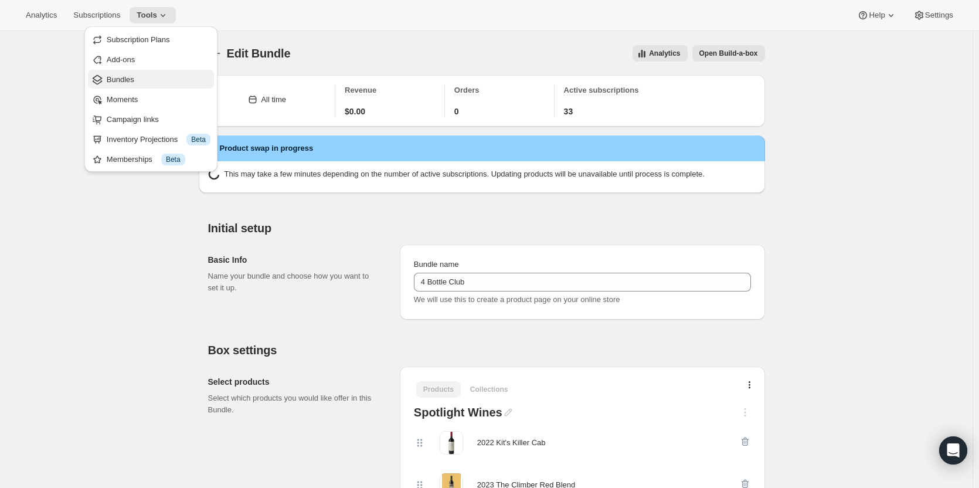
click at [161, 81] on span "Bundles" at bounding box center [159, 80] width 104 height 12
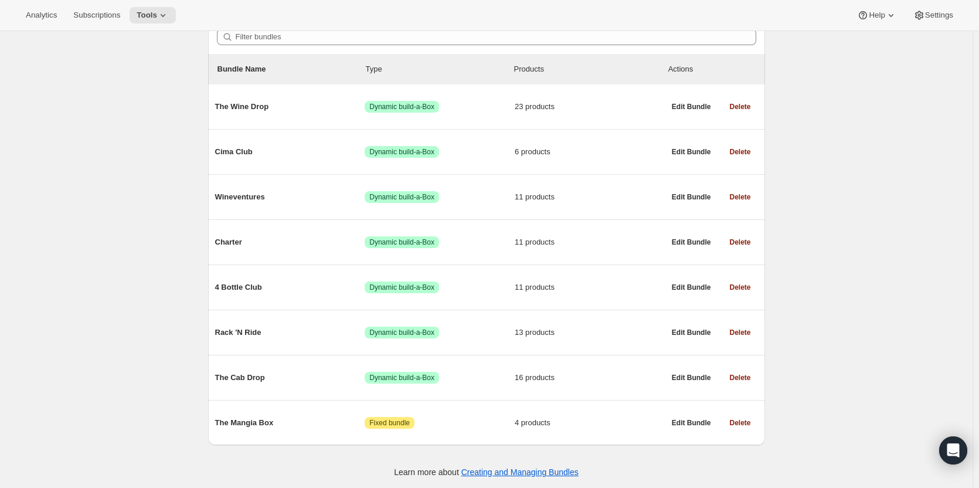
scroll to position [118, 0]
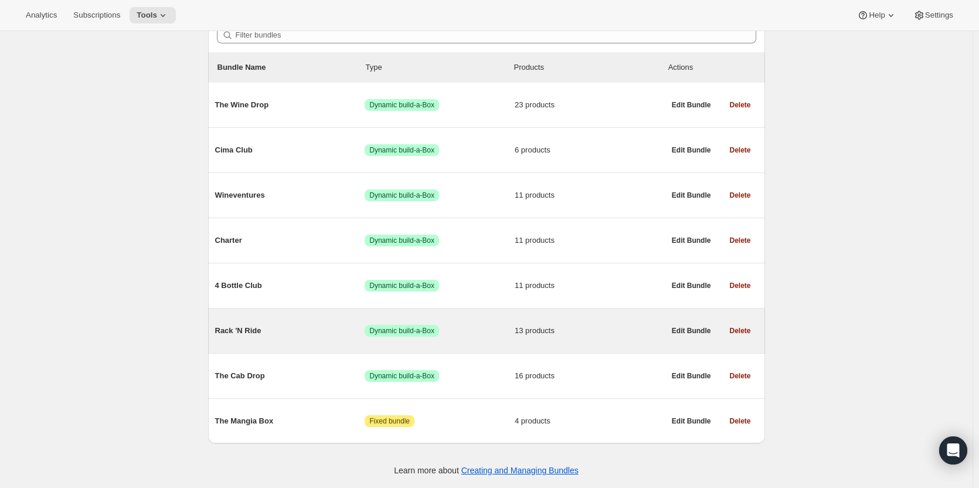
click at [566, 344] on div "Rack 'N Ride Success Dynamic build-a-Box 13 products" at bounding box center [440, 330] width 450 height 30
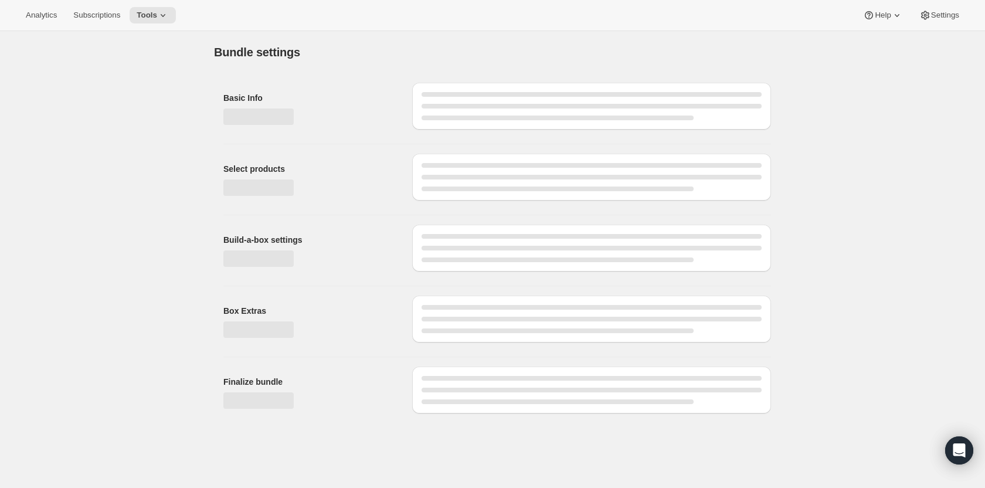
type input "Rack 'N Ride"
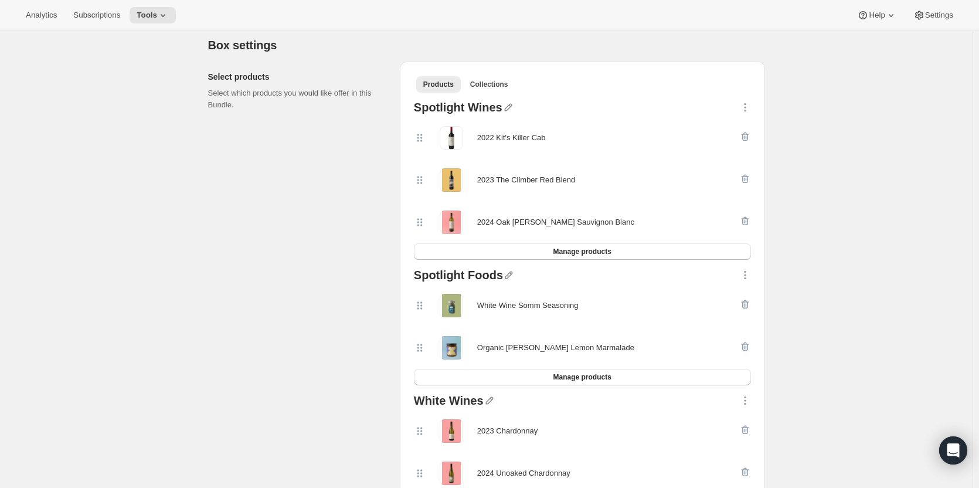
scroll to position [198, 0]
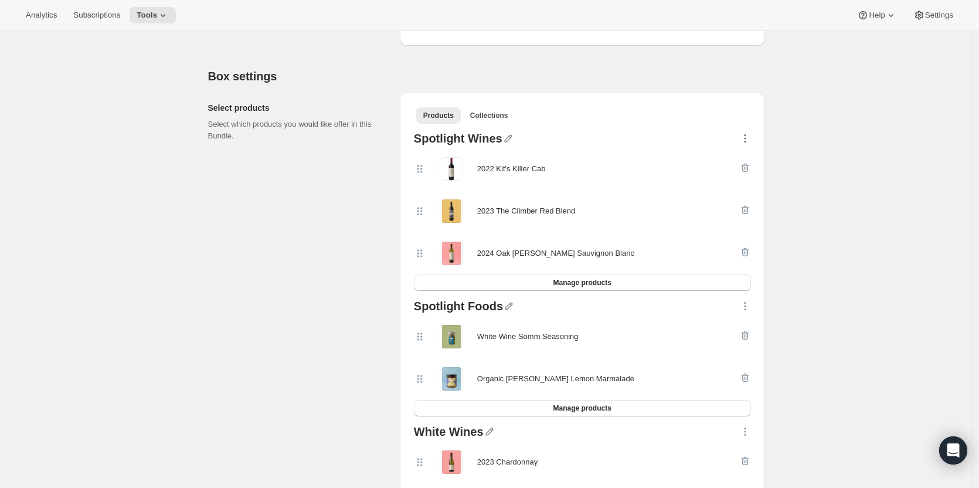
click at [751, 141] on icon "button" at bounding box center [745, 139] width 12 height 12
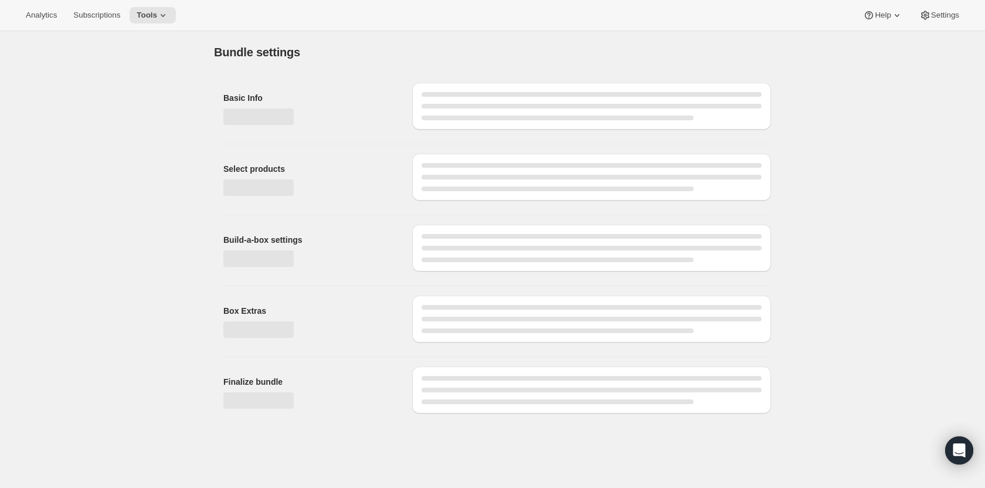
type input "Rack 'N Ride"
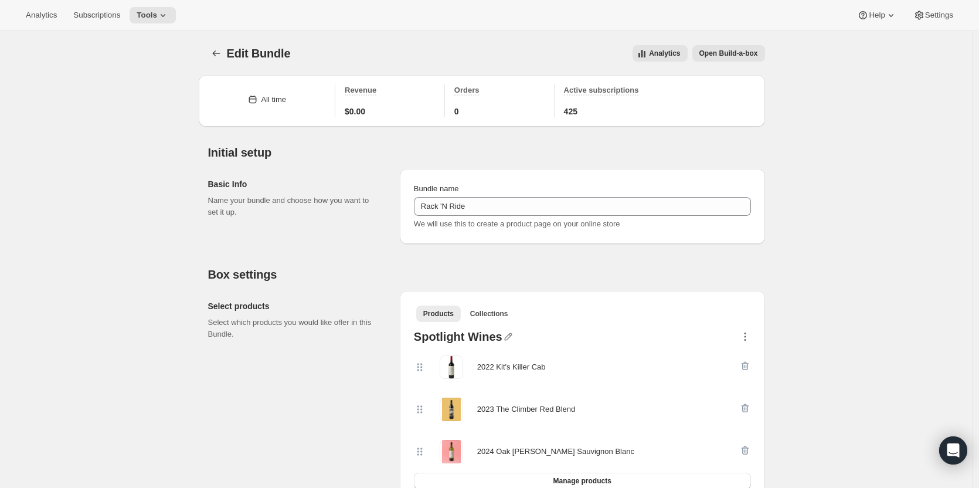
click at [749, 341] on icon "button" at bounding box center [745, 337] width 12 height 12
click at [749, 314] on ul "Products Collections More views" at bounding box center [582, 313] width 337 height 16
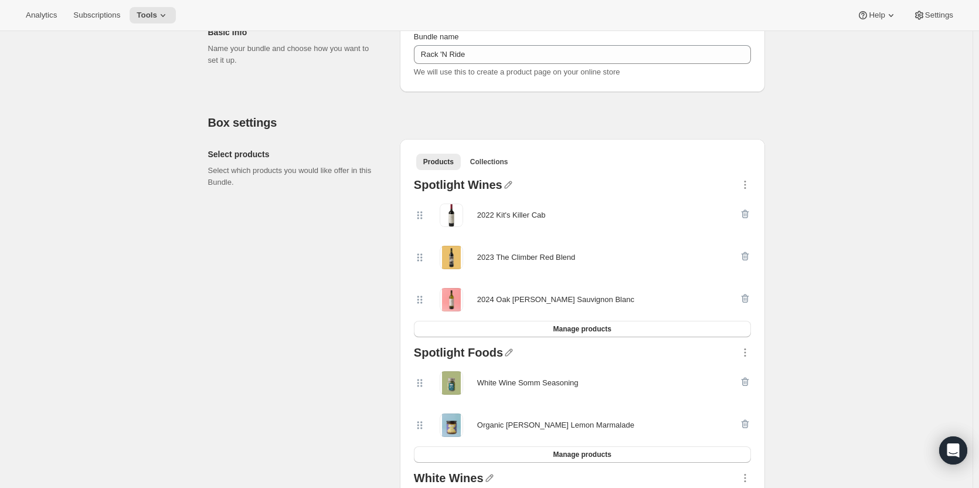
scroll to position [165, 0]
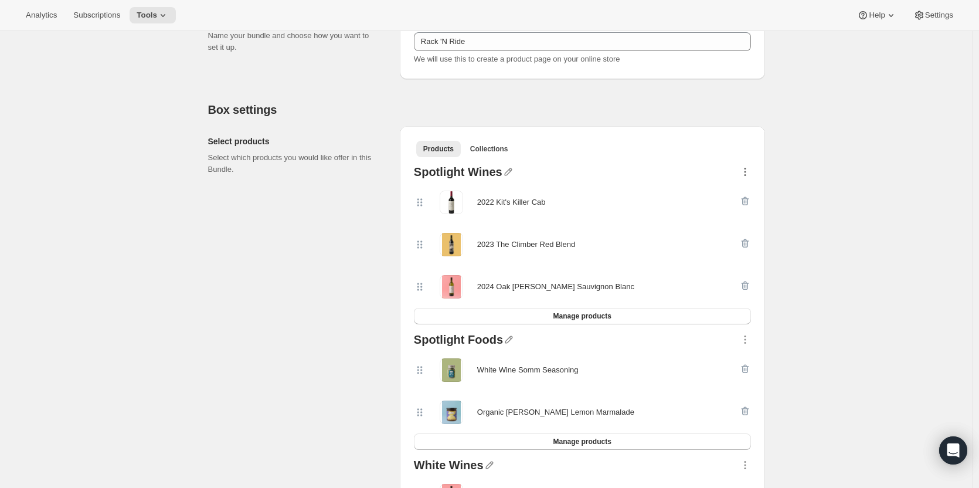
click at [751, 174] on icon "button" at bounding box center [745, 172] width 12 height 12
click at [145, 14] on span "Tools" at bounding box center [147, 15] width 21 height 9
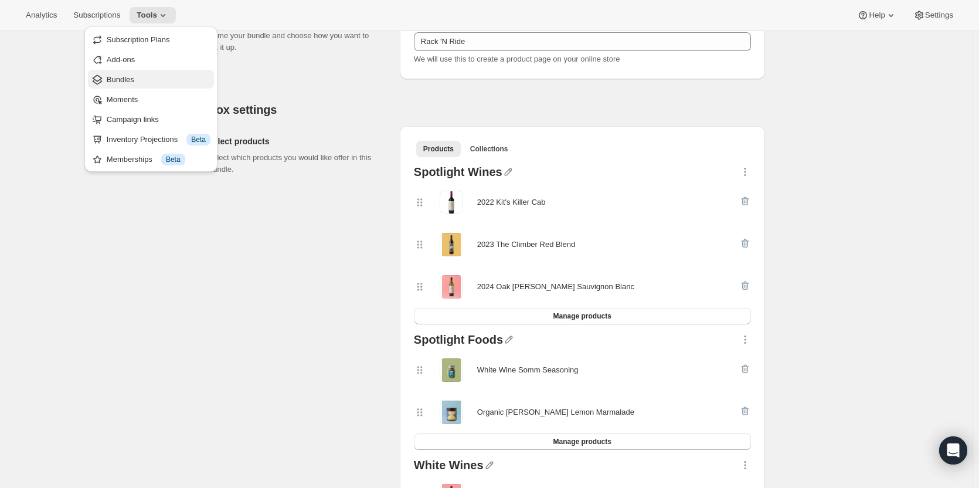
click at [139, 85] on span "Bundles" at bounding box center [159, 80] width 104 height 12
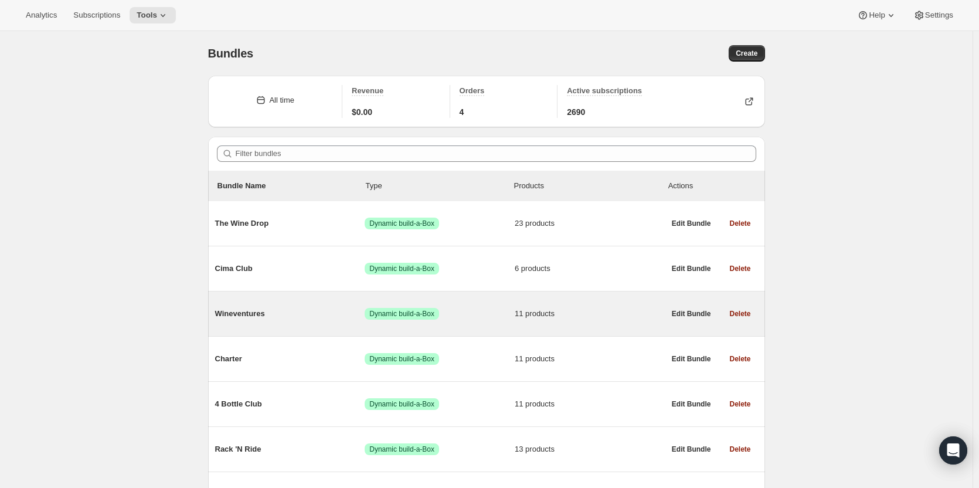
click at [276, 327] on div "Wineventures Success Dynamic build-a-Box 11 products" at bounding box center [440, 313] width 450 height 30
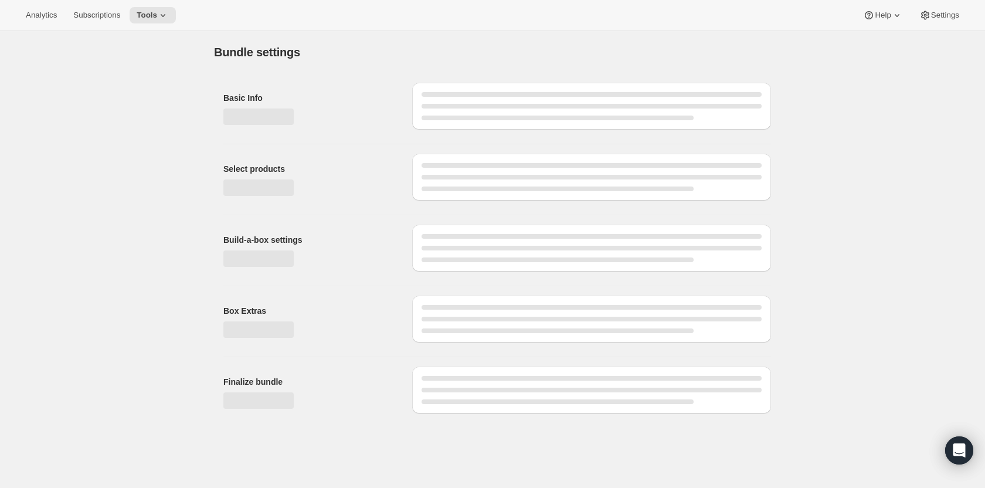
type input "Wineventures"
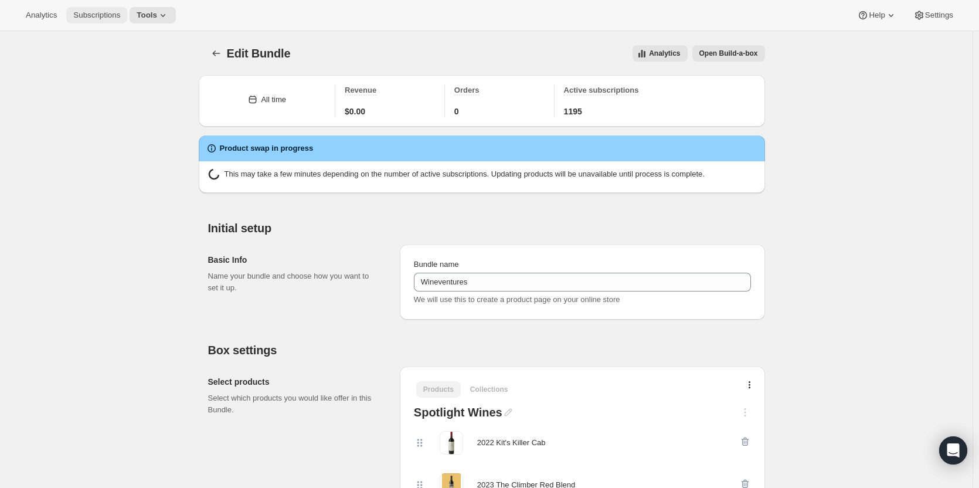
click at [93, 13] on span "Subscriptions" at bounding box center [96, 15] width 47 height 9
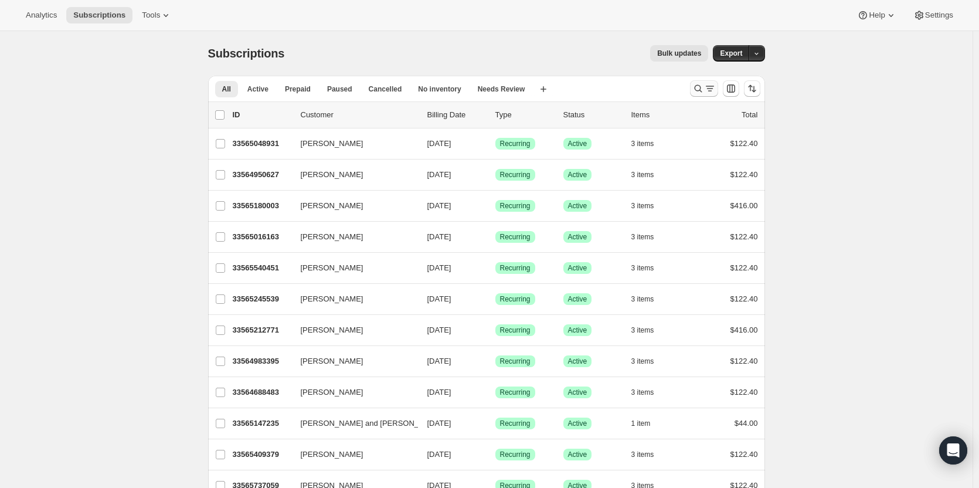
click at [701, 91] on icon "Search and filter results" at bounding box center [698, 89] width 8 height 8
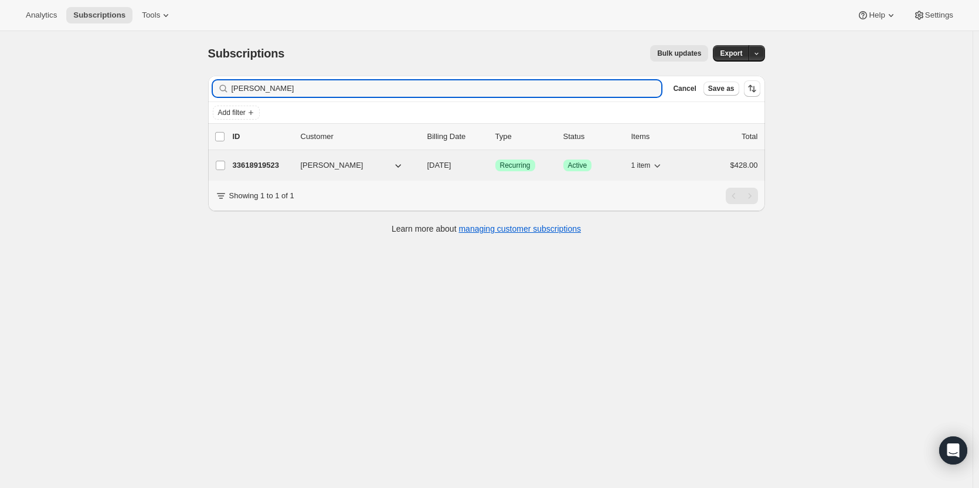
type input "[PERSON_NAME]"
click at [268, 162] on p "33618919523" at bounding box center [262, 165] width 59 height 12
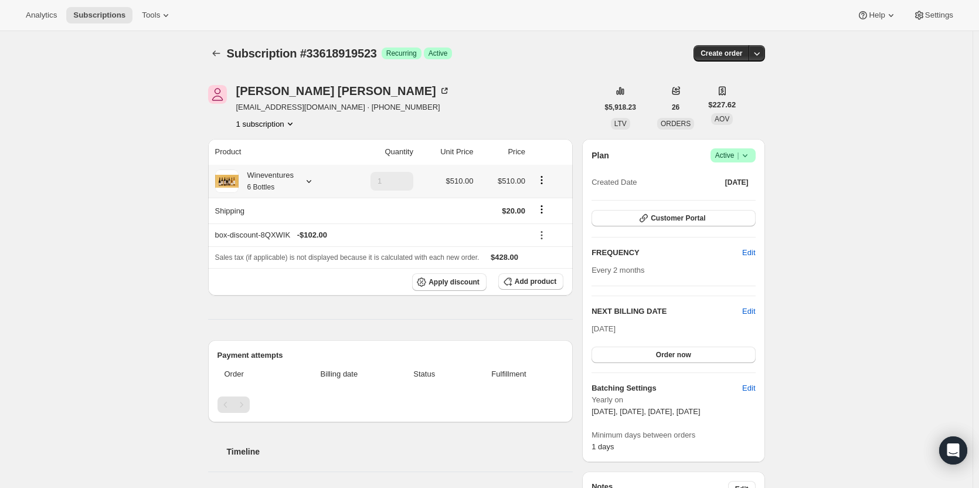
click at [269, 179] on div "Wineventures 6 Bottles" at bounding box center [266, 180] width 55 height 23
click at [110, 15] on span "Subscriptions" at bounding box center [99, 15] width 52 height 9
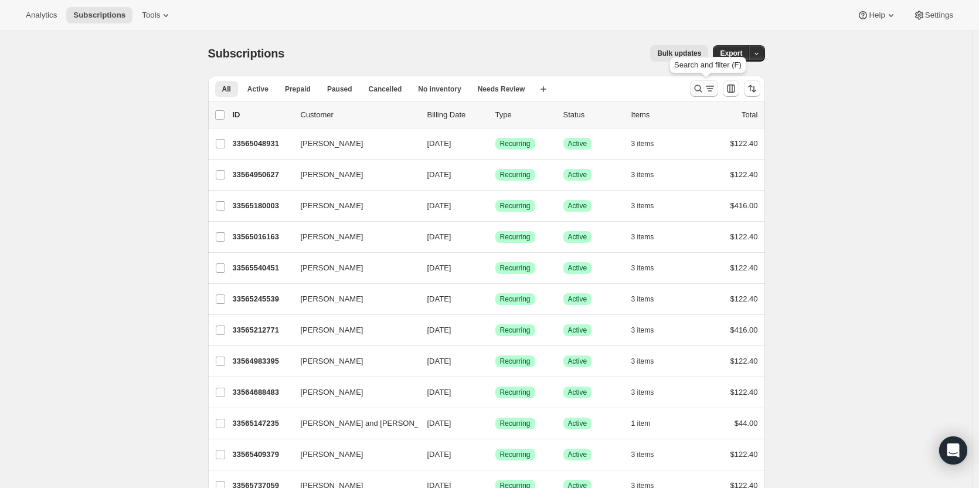
click at [702, 87] on icon "Search and filter results" at bounding box center [698, 89] width 8 height 8
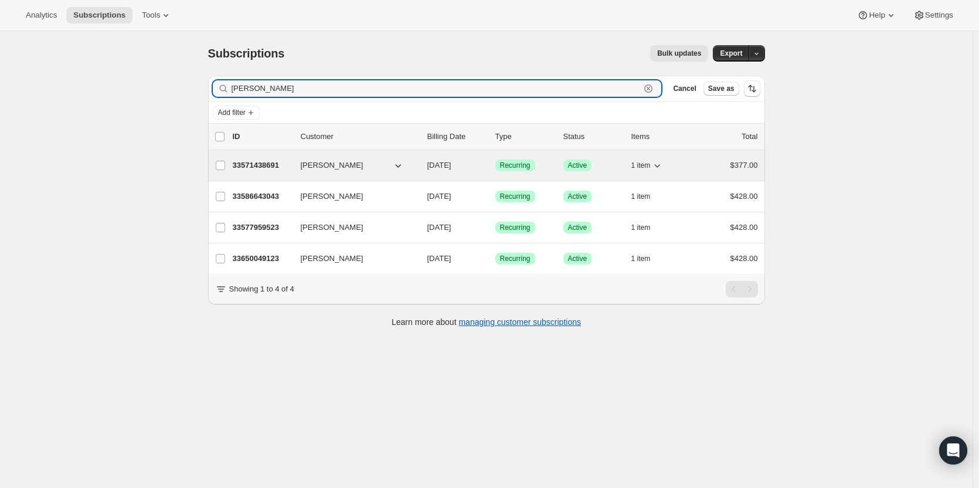
type input "[PERSON_NAME]"
click at [243, 165] on p "33571438691" at bounding box center [262, 165] width 59 height 12
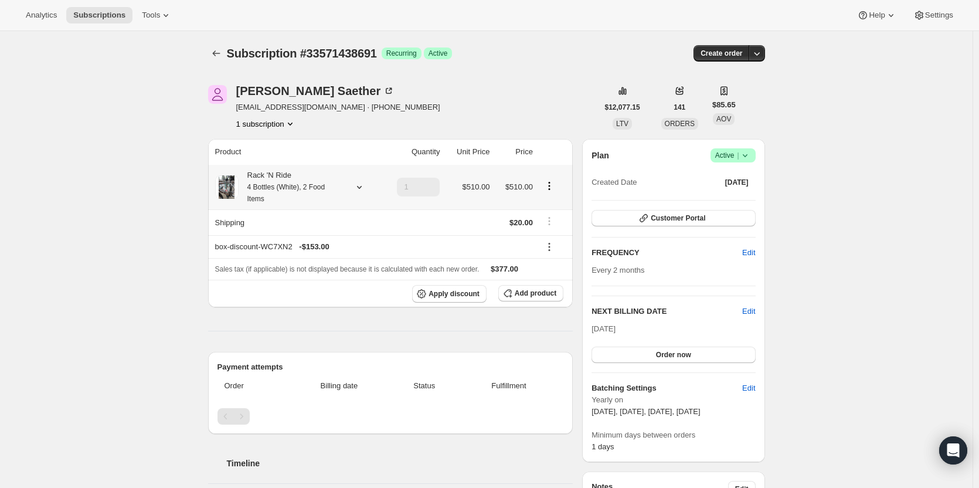
click at [264, 172] on div "Rack 'N Ride 4 Bottles (White), 2 Food Items" at bounding box center [292, 186] width 106 height 35
click at [150, 19] on span "Tools" at bounding box center [151, 15] width 18 height 9
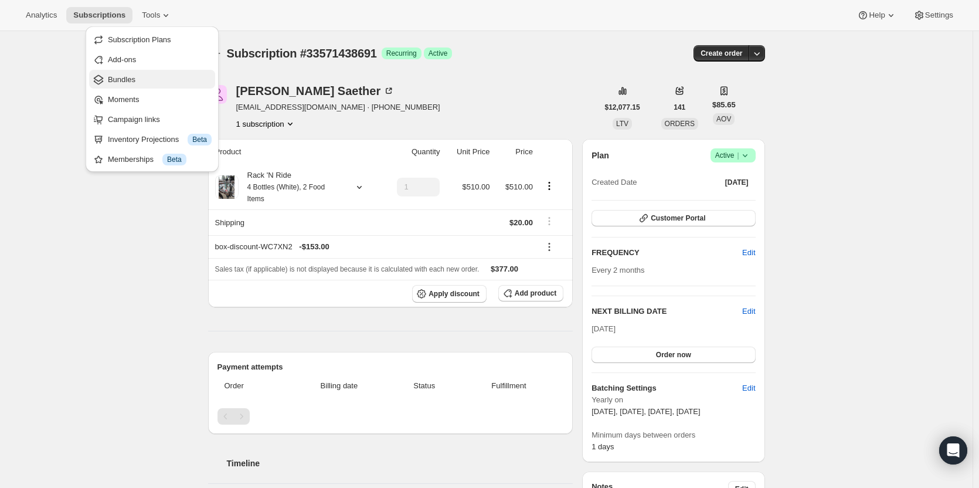
click at [125, 82] on span "Bundles" at bounding box center [122, 79] width 28 height 9
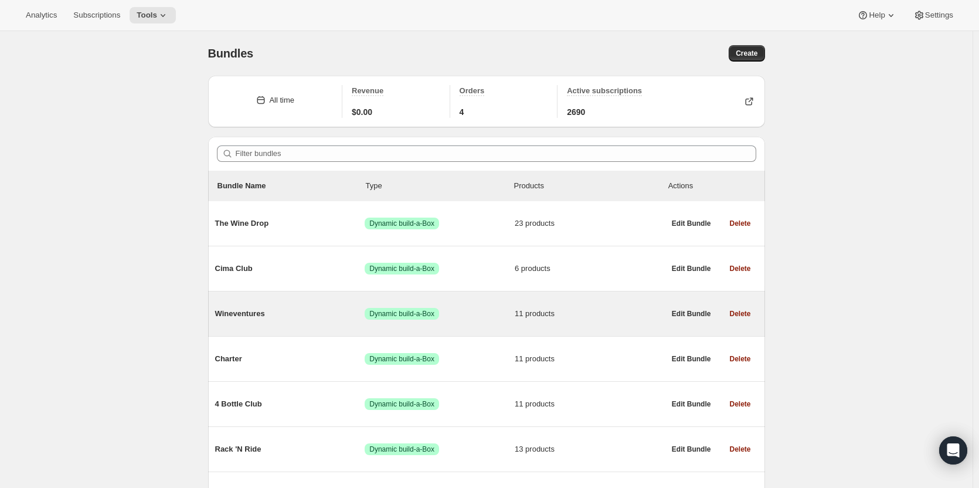
click at [287, 316] on span "Wineventures" at bounding box center [290, 314] width 150 height 12
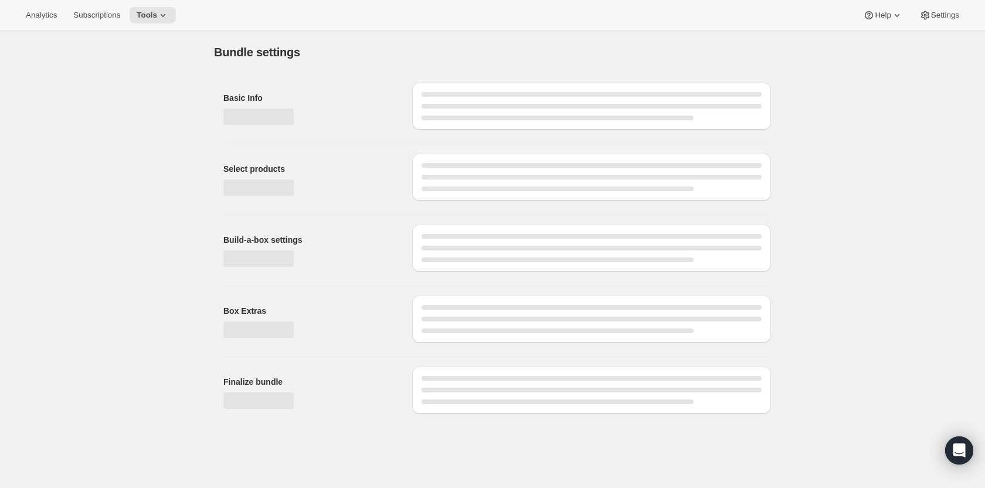
type input "Wineventures"
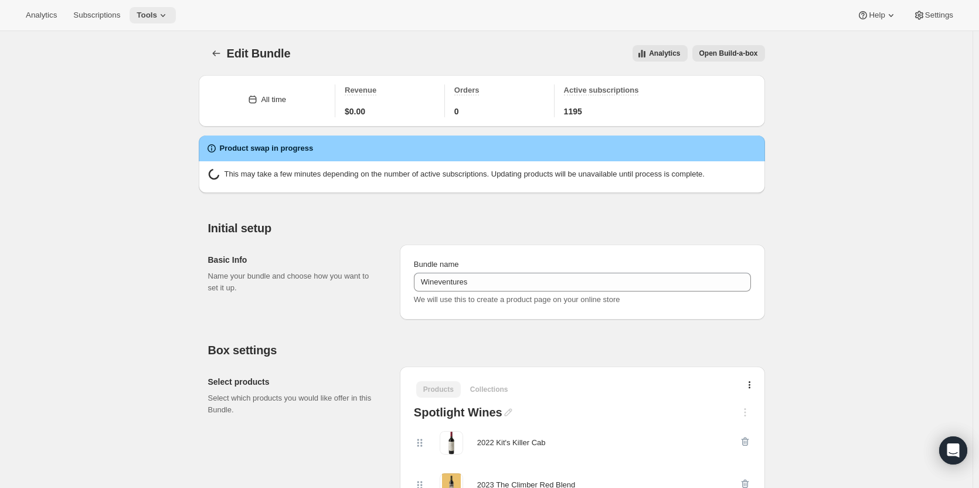
click at [153, 15] on span "Tools" at bounding box center [147, 15] width 21 height 9
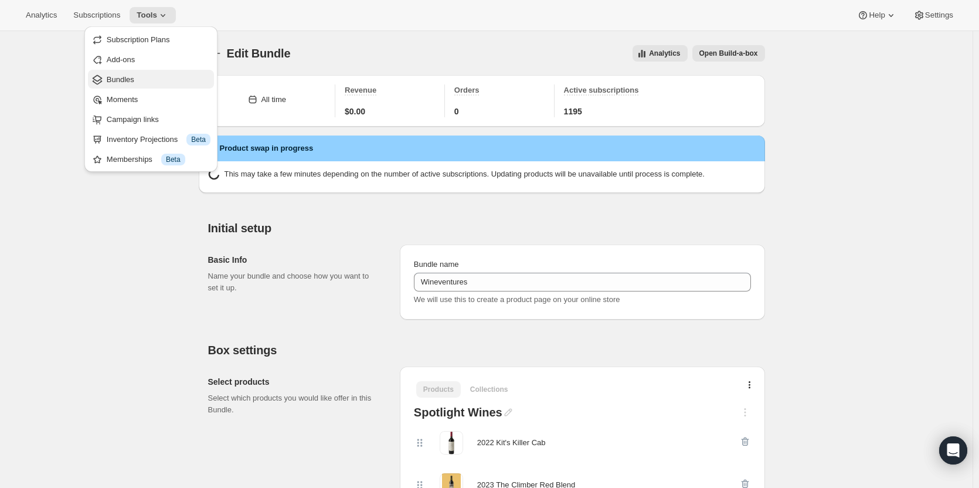
click at [177, 77] on span "Bundles" at bounding box center [159, 80] width 104 height 12
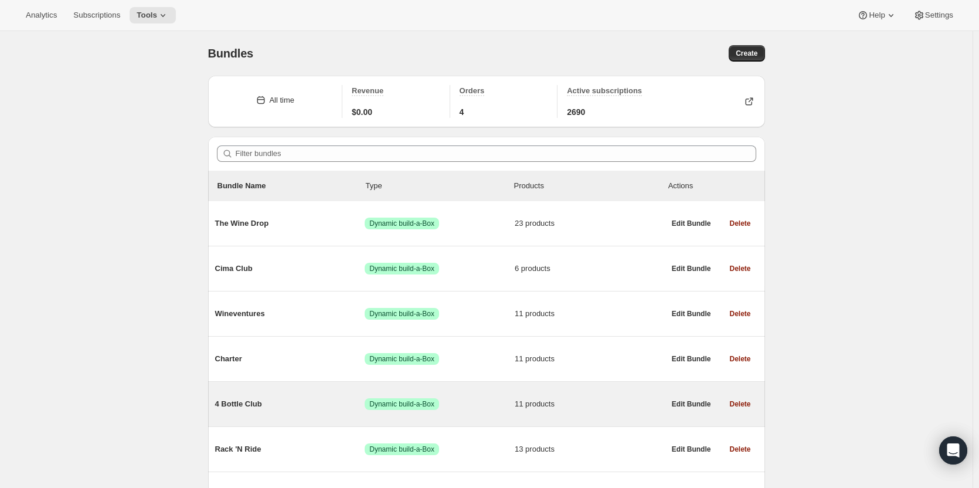
click at [422, 410] on div "4 Bottle Club Success Dynamic build-a-Box 11 products" at bounding box center [440, 404] width 450 height 30
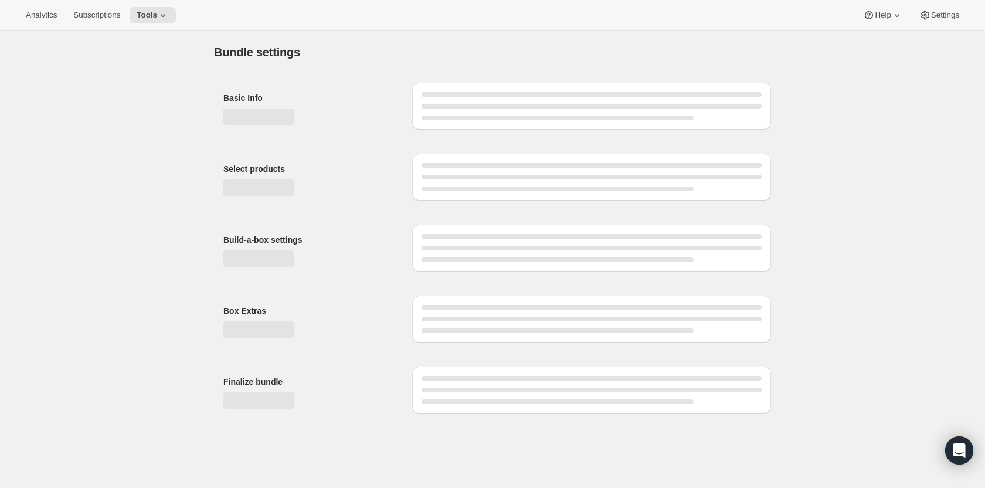
type input "4 Bottle Club"
